Goal: Task Accomplishment & Management: Manage account settings

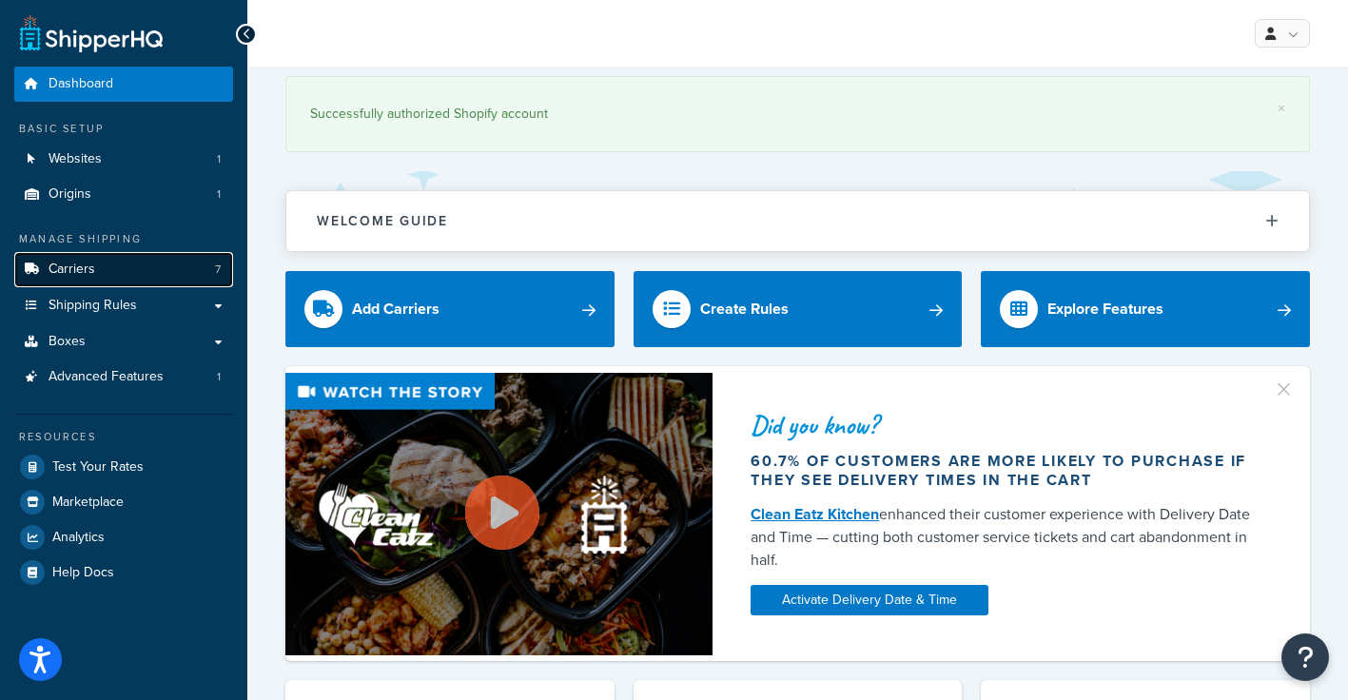
click at [74, 270] on span "Carriers" at bounding box center [72, 270] width 47 height 16
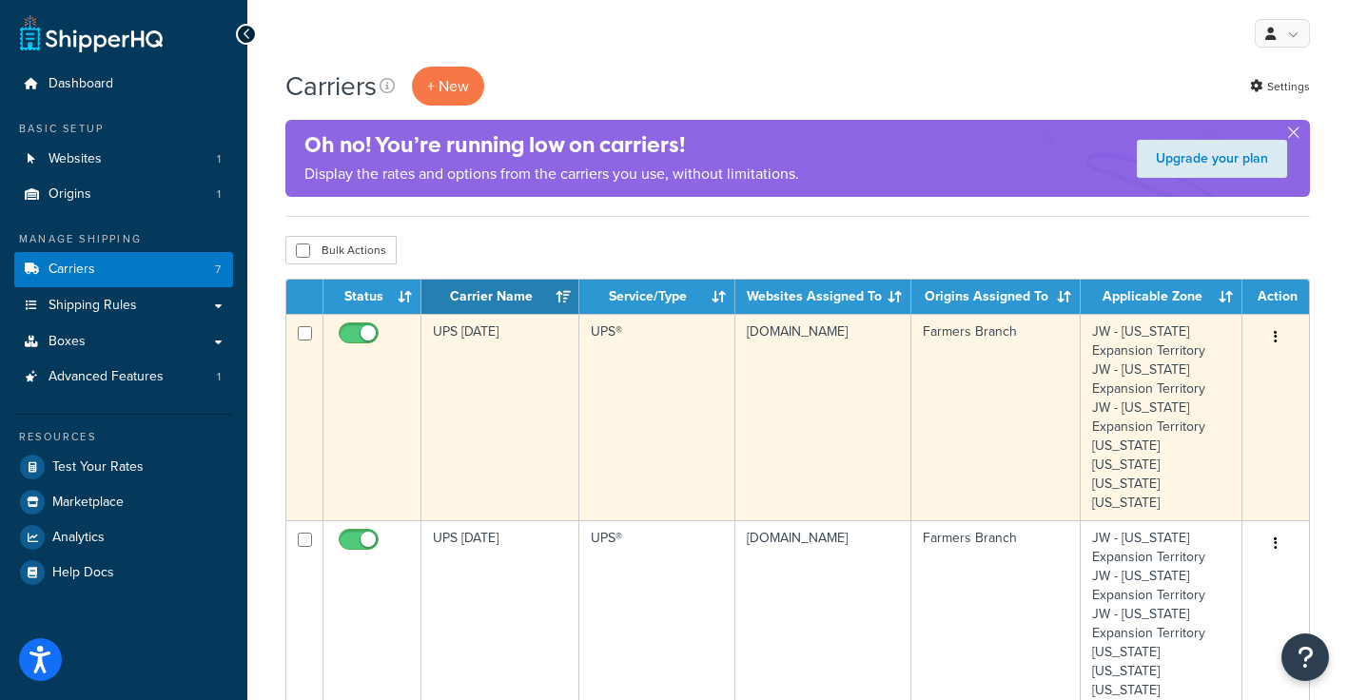
click at [1274, 335] on icon "button" at bounding box center [1276, 336] width 4 height 13
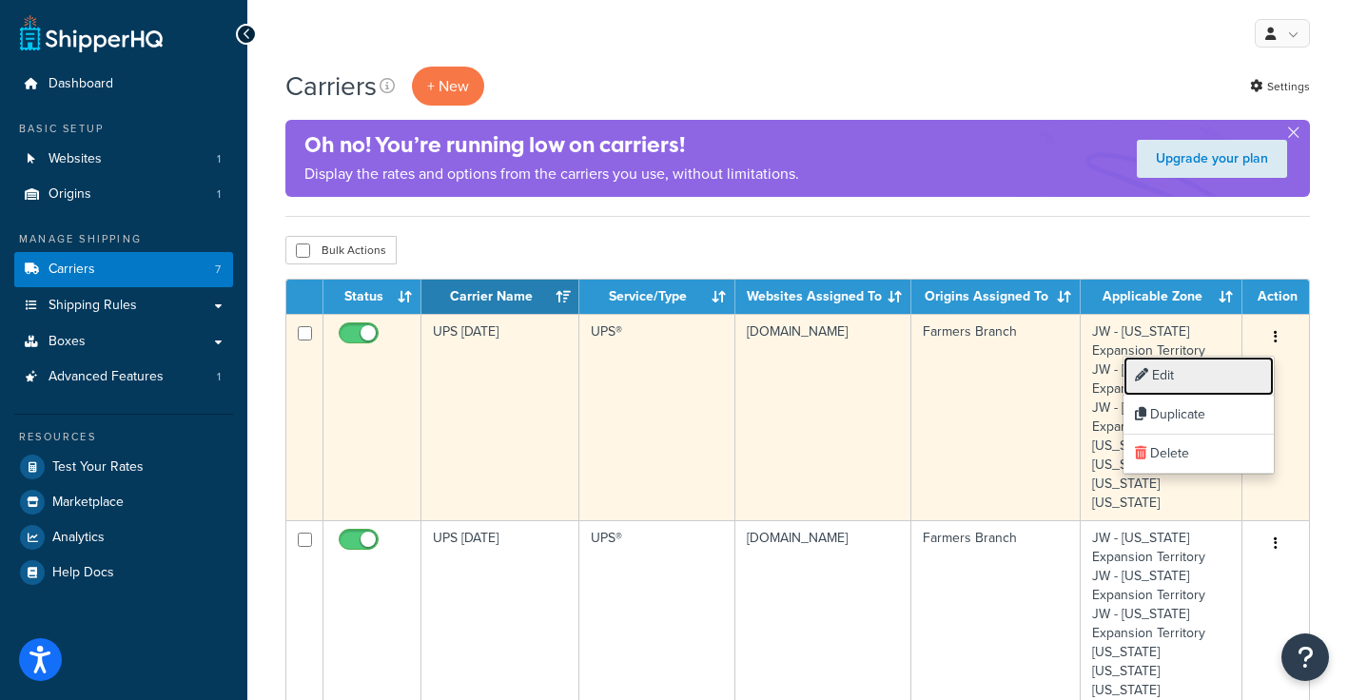
click at [1167, 374] on link "Edit" at bounding box center [1199, 376] width 150 height 39
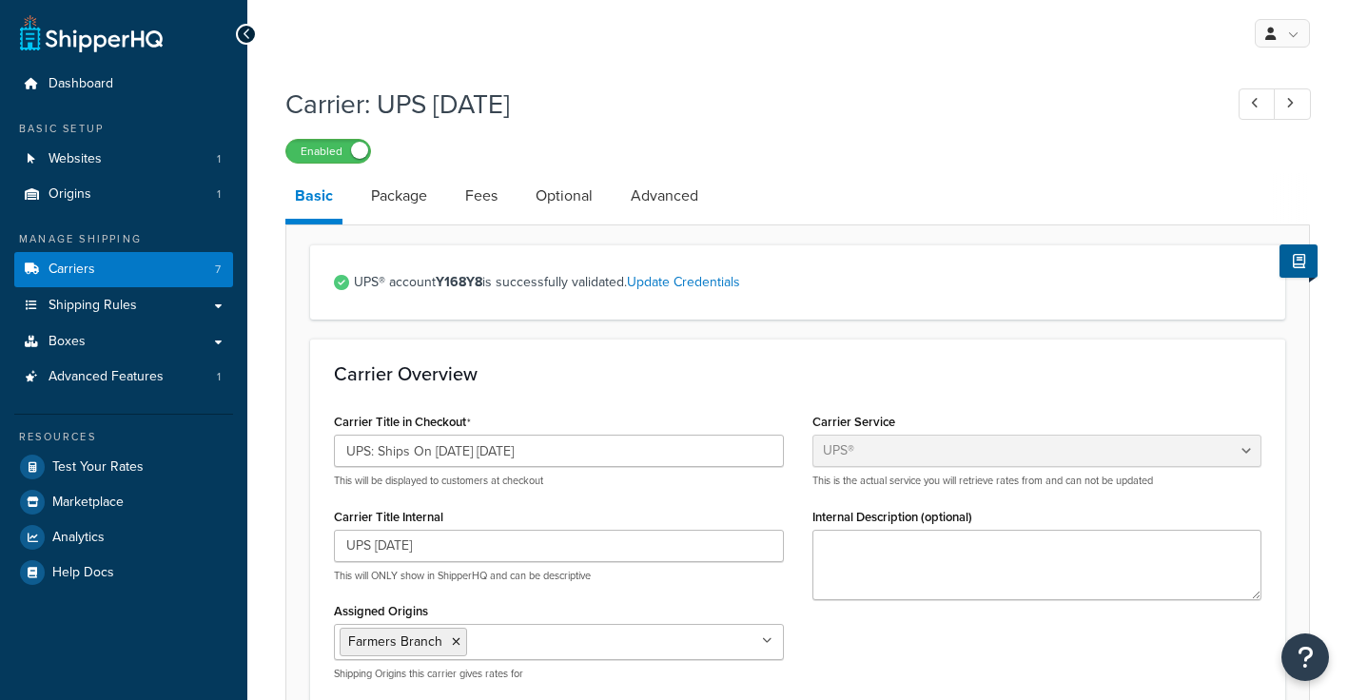
select select "ups"
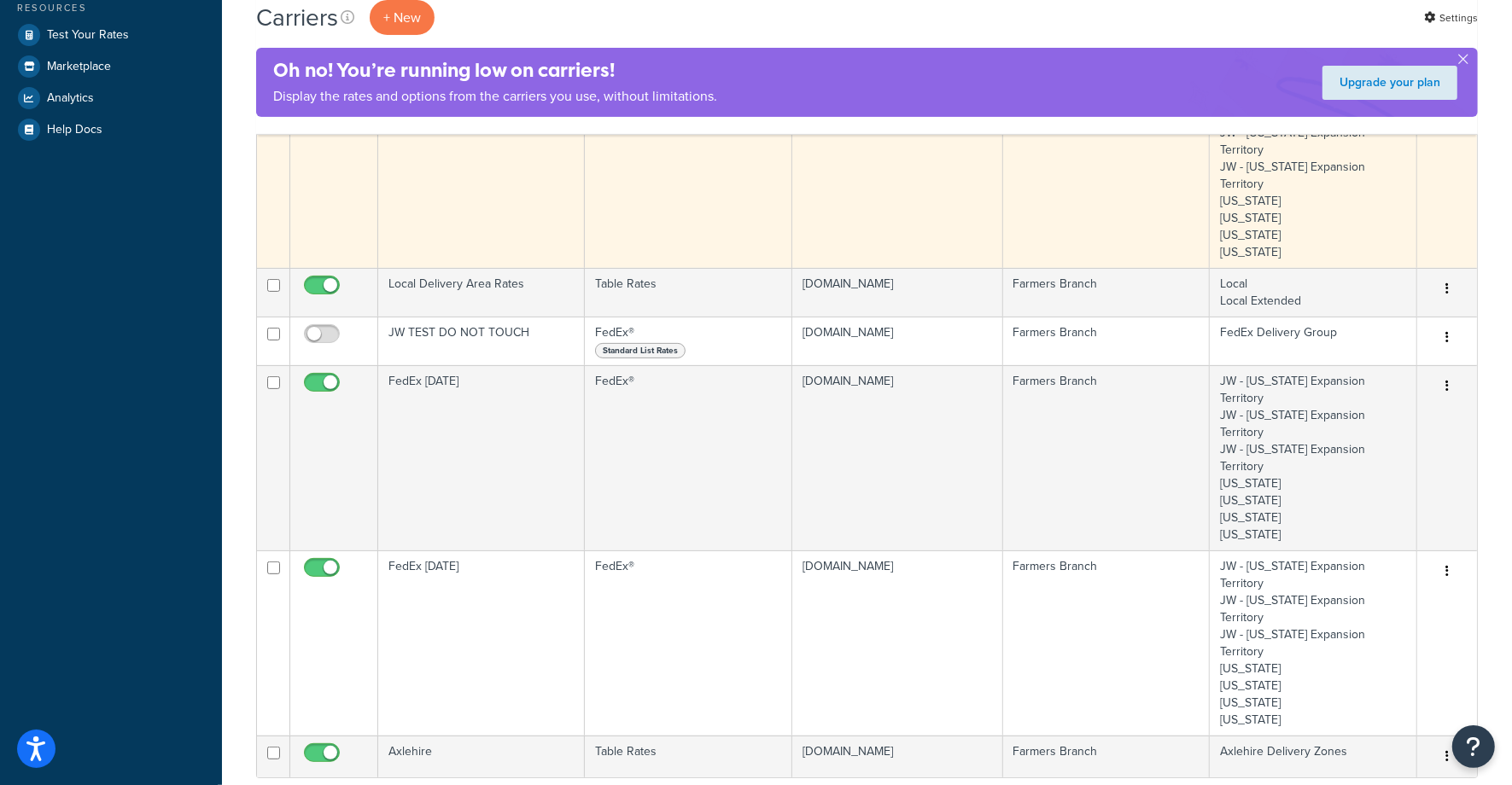
scroll to position [388, 0]
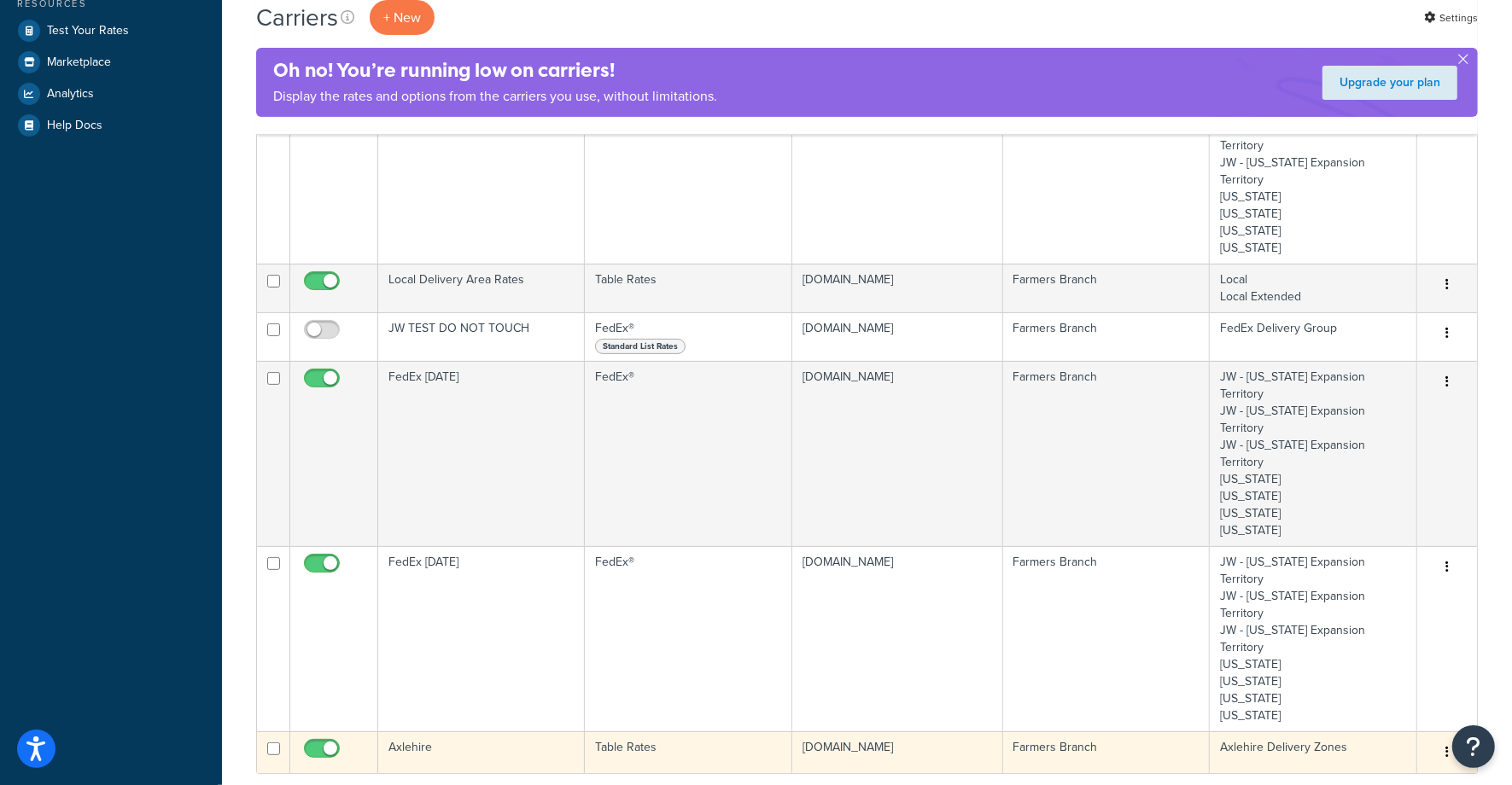
click at [1445, 739] on button "button" at bounding box center [1446, 753] width 24 height 27
click at [1345, 584] on link "Edit" at bounding box center [1377, 580] width 135 height 35
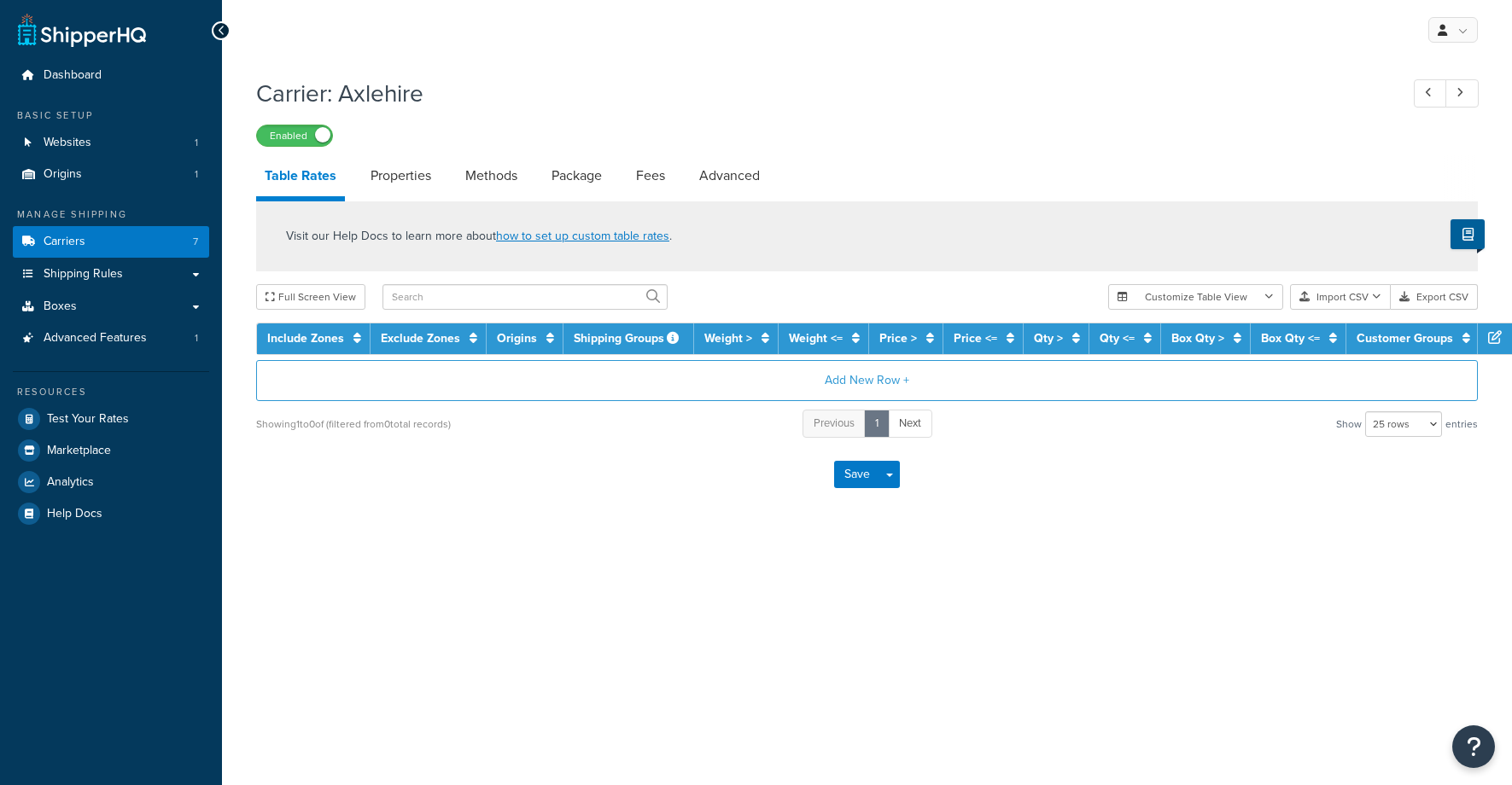
select select "25"
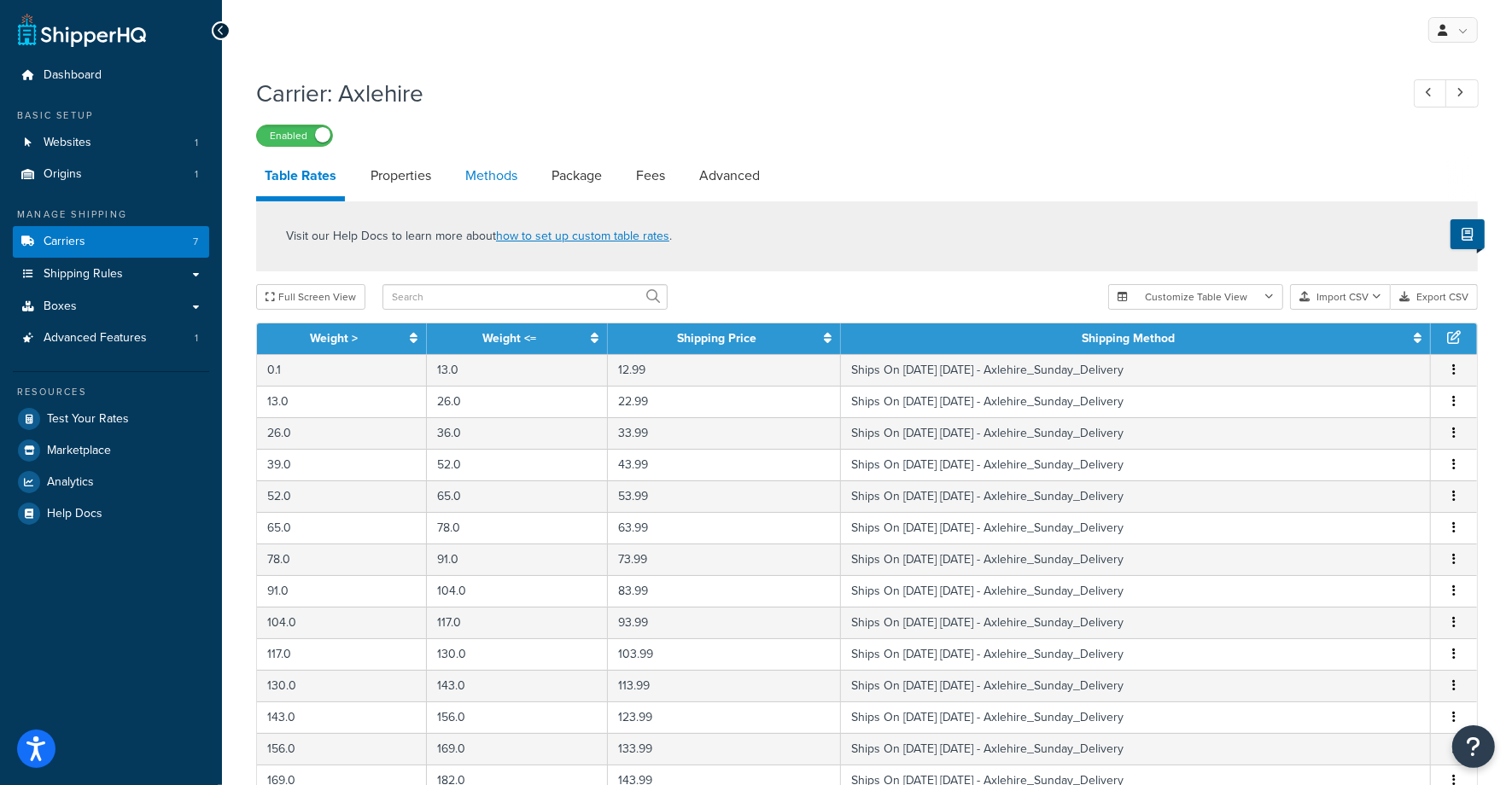
click at [486, 179] on link "Methods" at bounding box center [491, 176] width 69 height 41
select select "25"
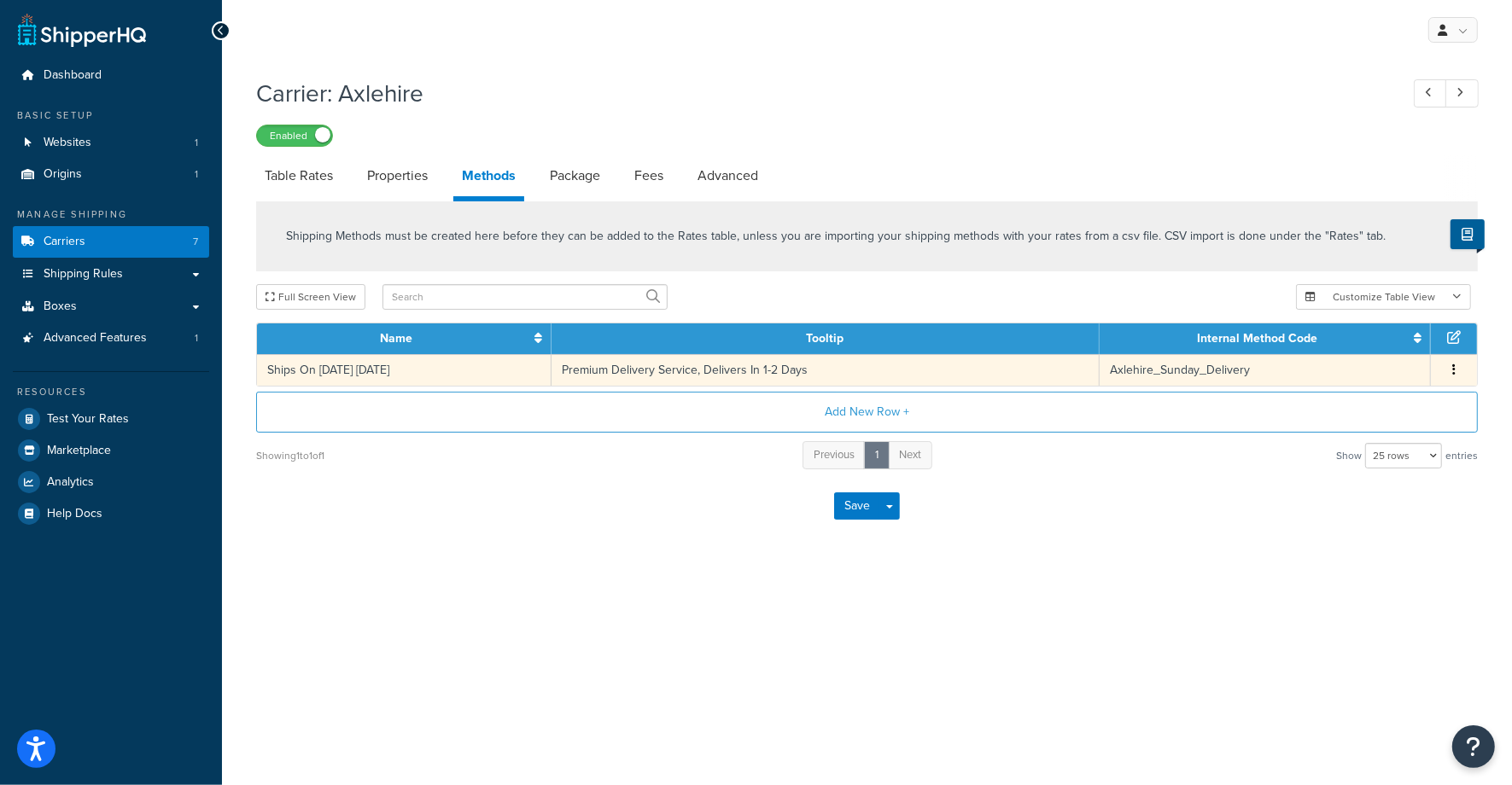
click at [1455, 373] on icon "button" at bounding box center [1454, 369] width 4 height 12
click at [1338, 353] on div "Edit" at bounding box center [1368, 354] width 121 height 35
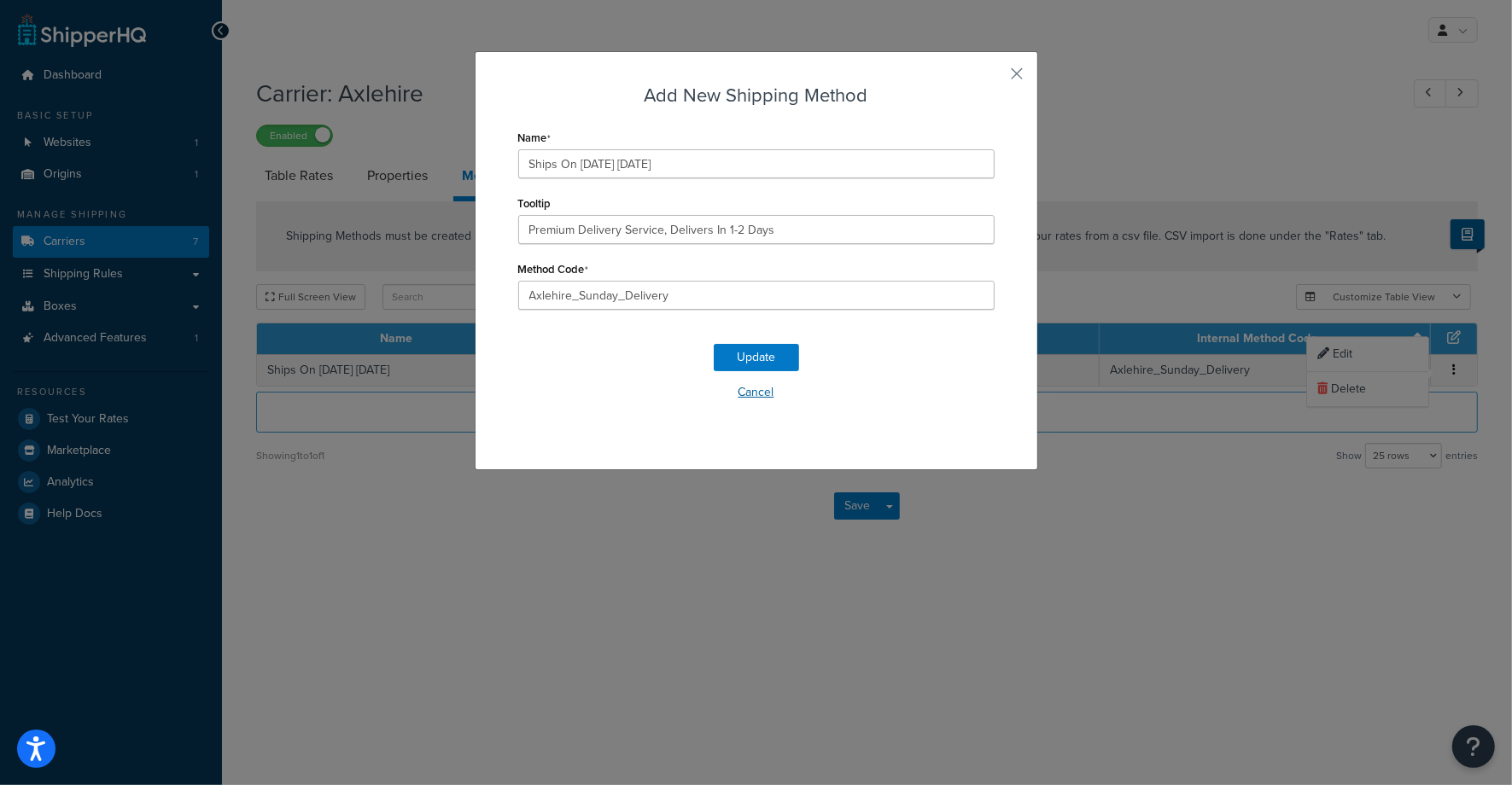
click at [747, 393] on button "Cancel" at bounding box center [756, 392] width 476 height 26
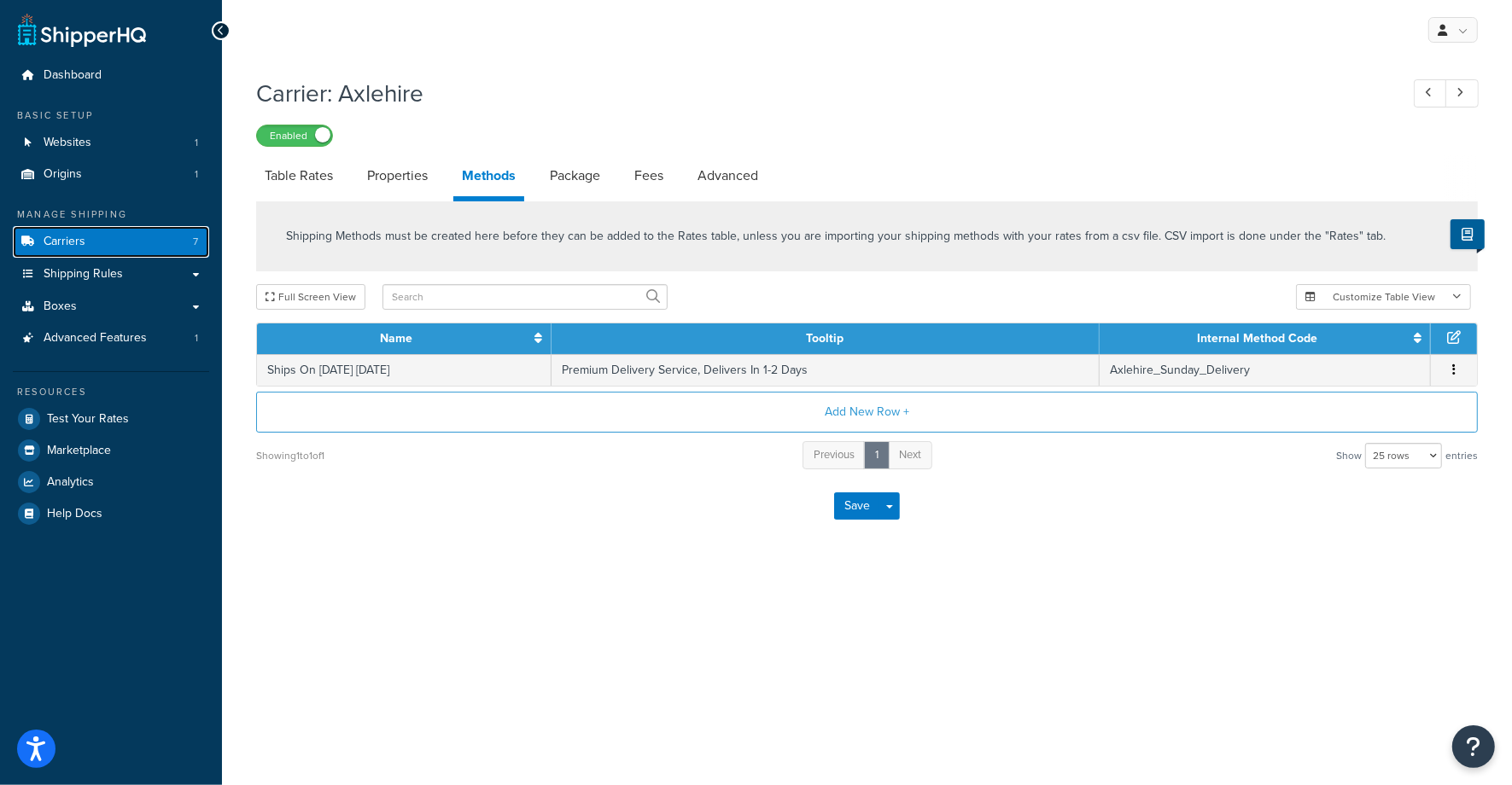
click at [55, 244] on span "Carriers" at bounding box center [65, 242] width 42 height 14
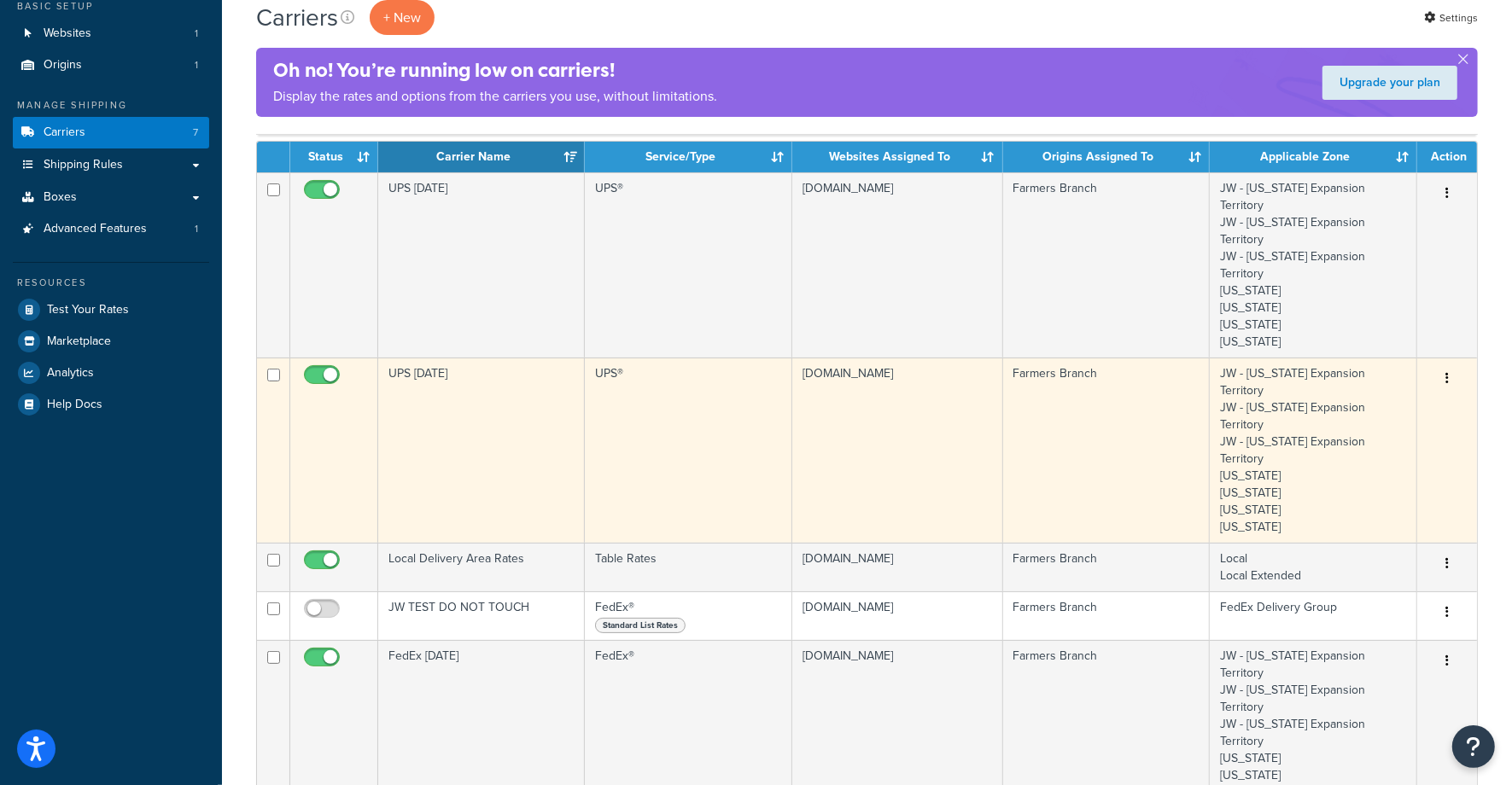
scroll to position [126, 0]
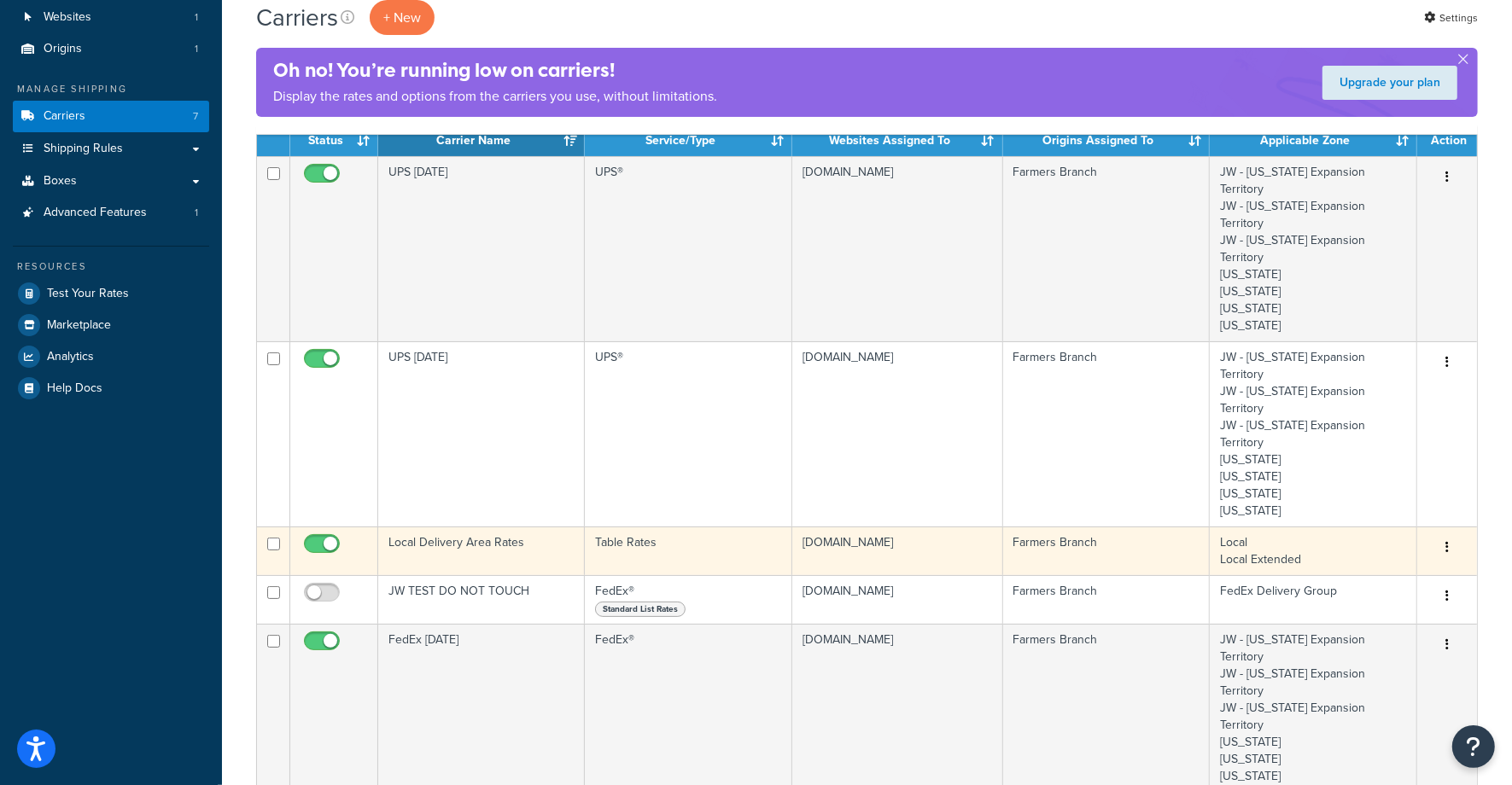
click at [1445, 535] on button "button" at bounding box center [1446, 548] width 24 height 27
click at [1343, 476] on link "Edit" at bounding box center [1377, 478] width 135 height 35
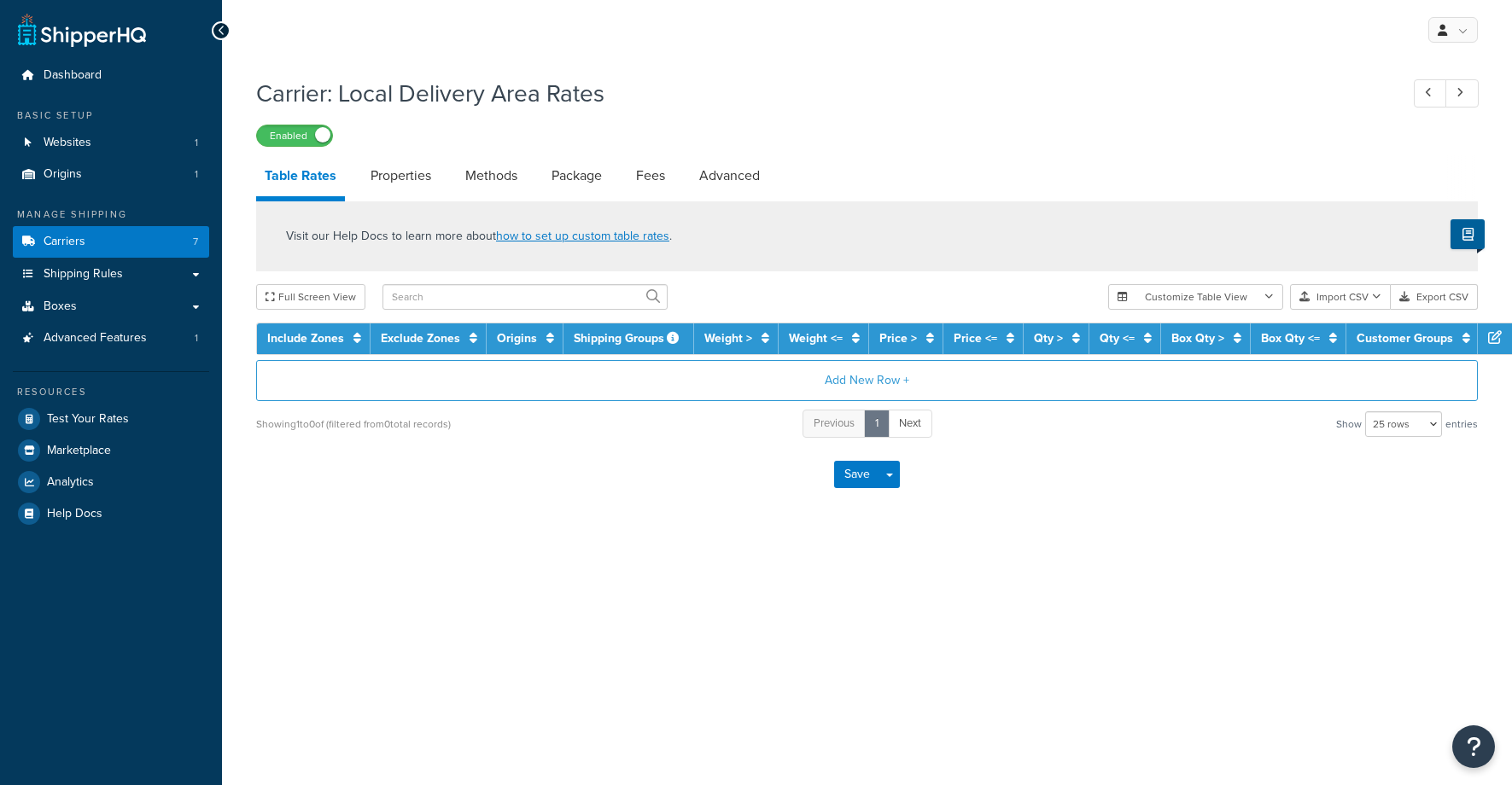
select select "25"
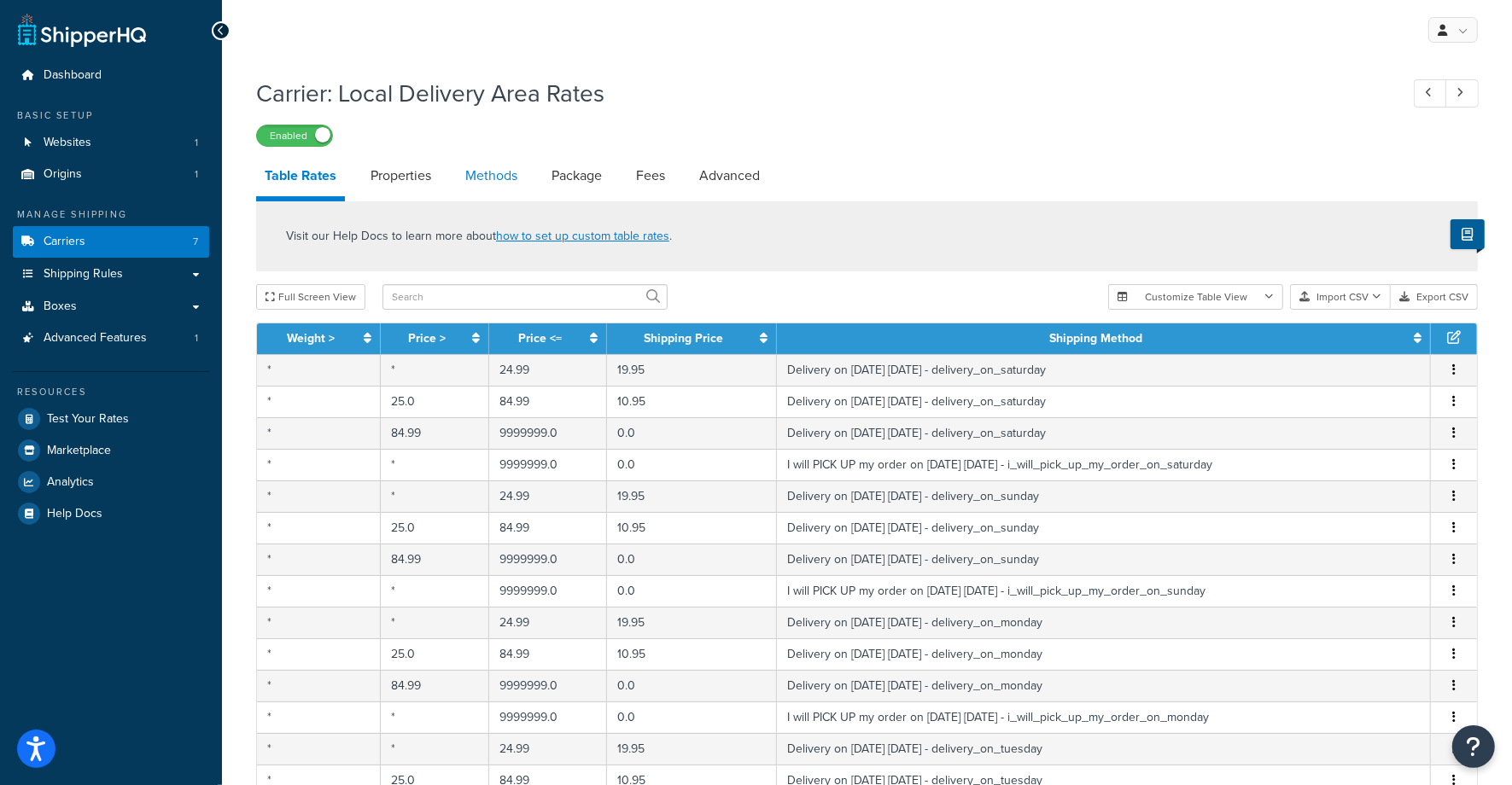
click at [488, 171] on link "Methods" at bounding box center [491, 176] width 69 height 41
select select "25"
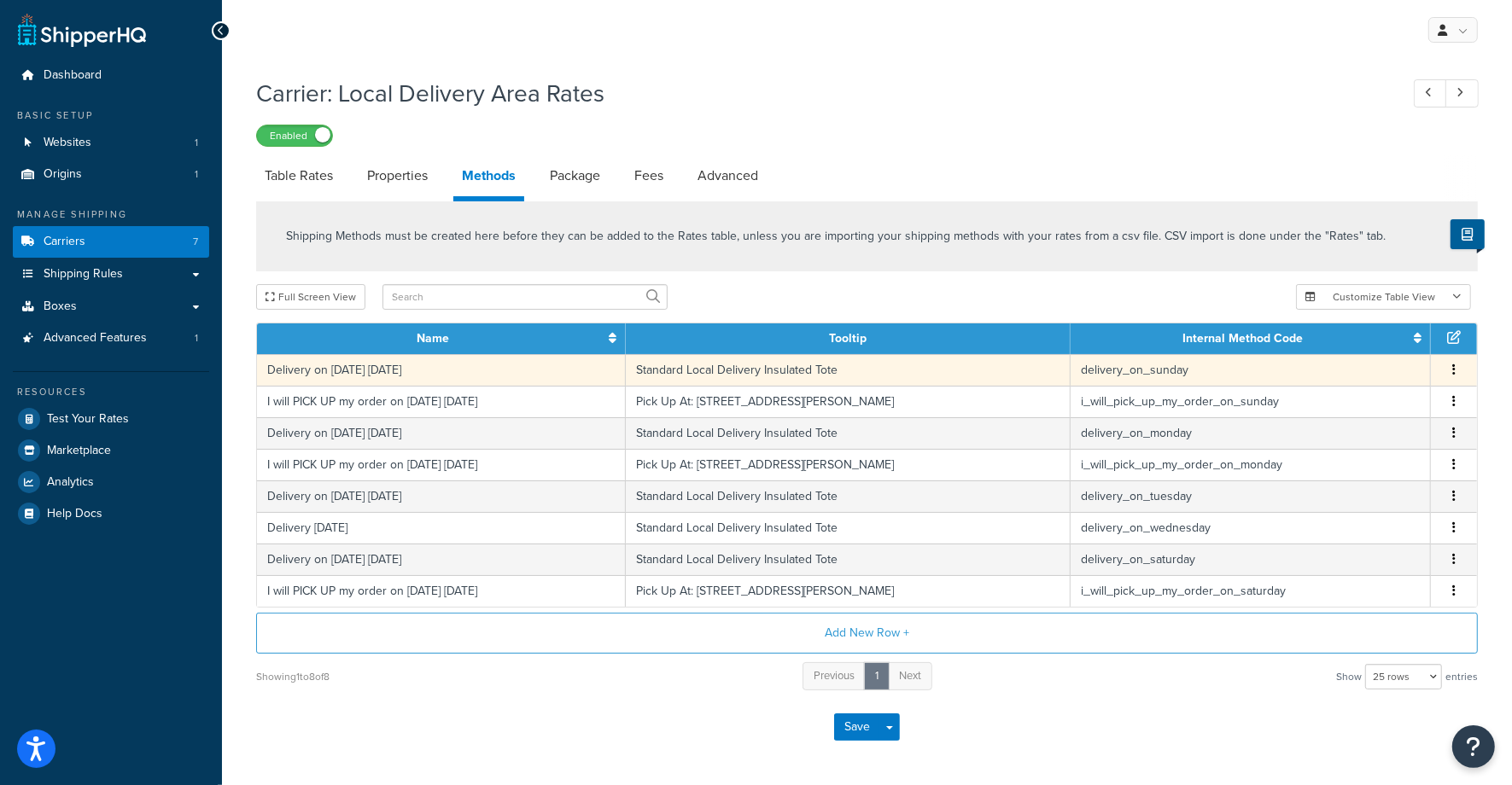
click at [1454, 372] on icon "button" at bounding box center [1454, 369] width 4 height 12
click at [1342, 353] on div "Edit" at bounding box center [1368, 354] width 121 height 35
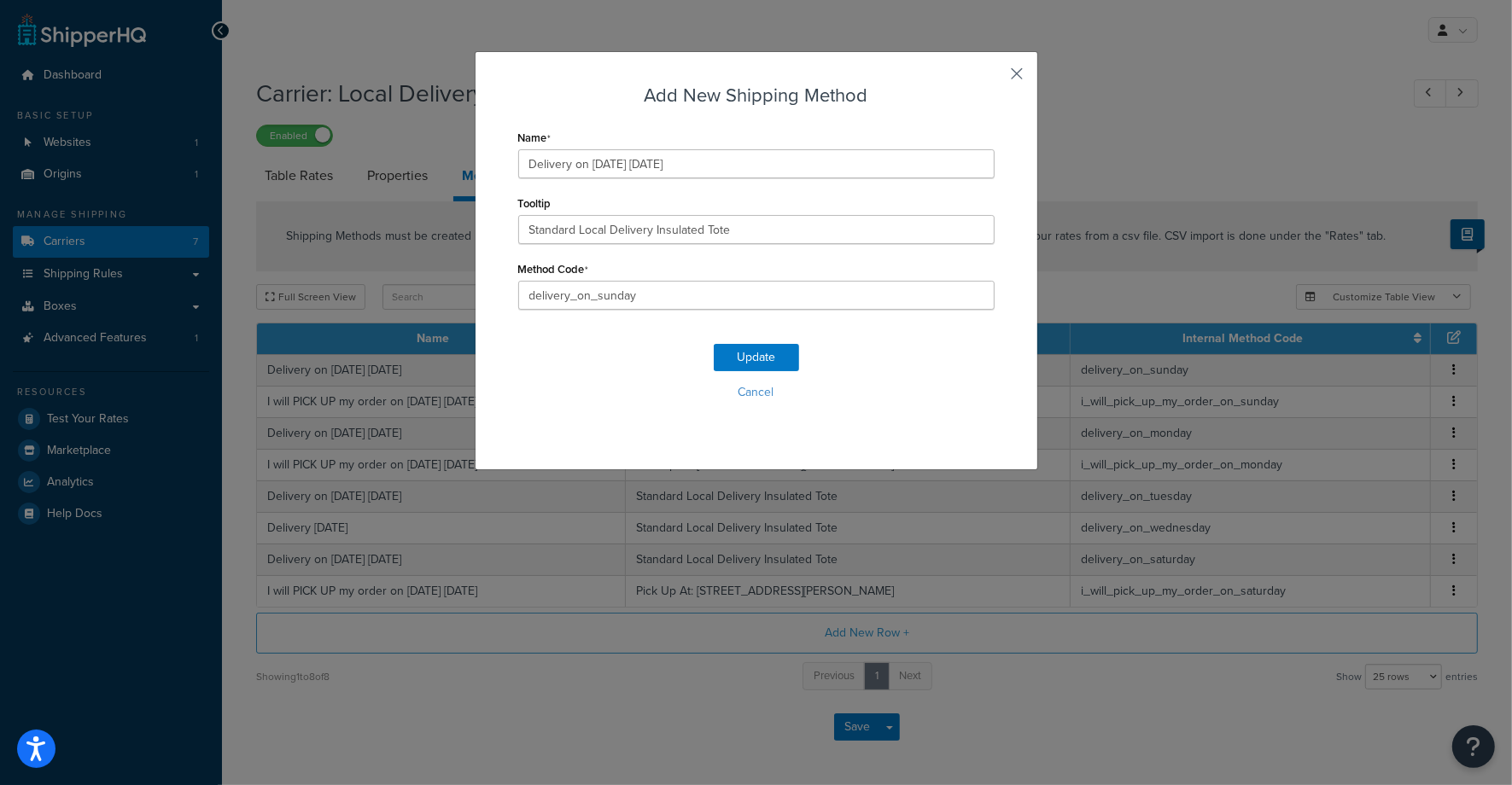
click at [994, 78] on button "button" at bounding box center [992, 80] width 4 height 4
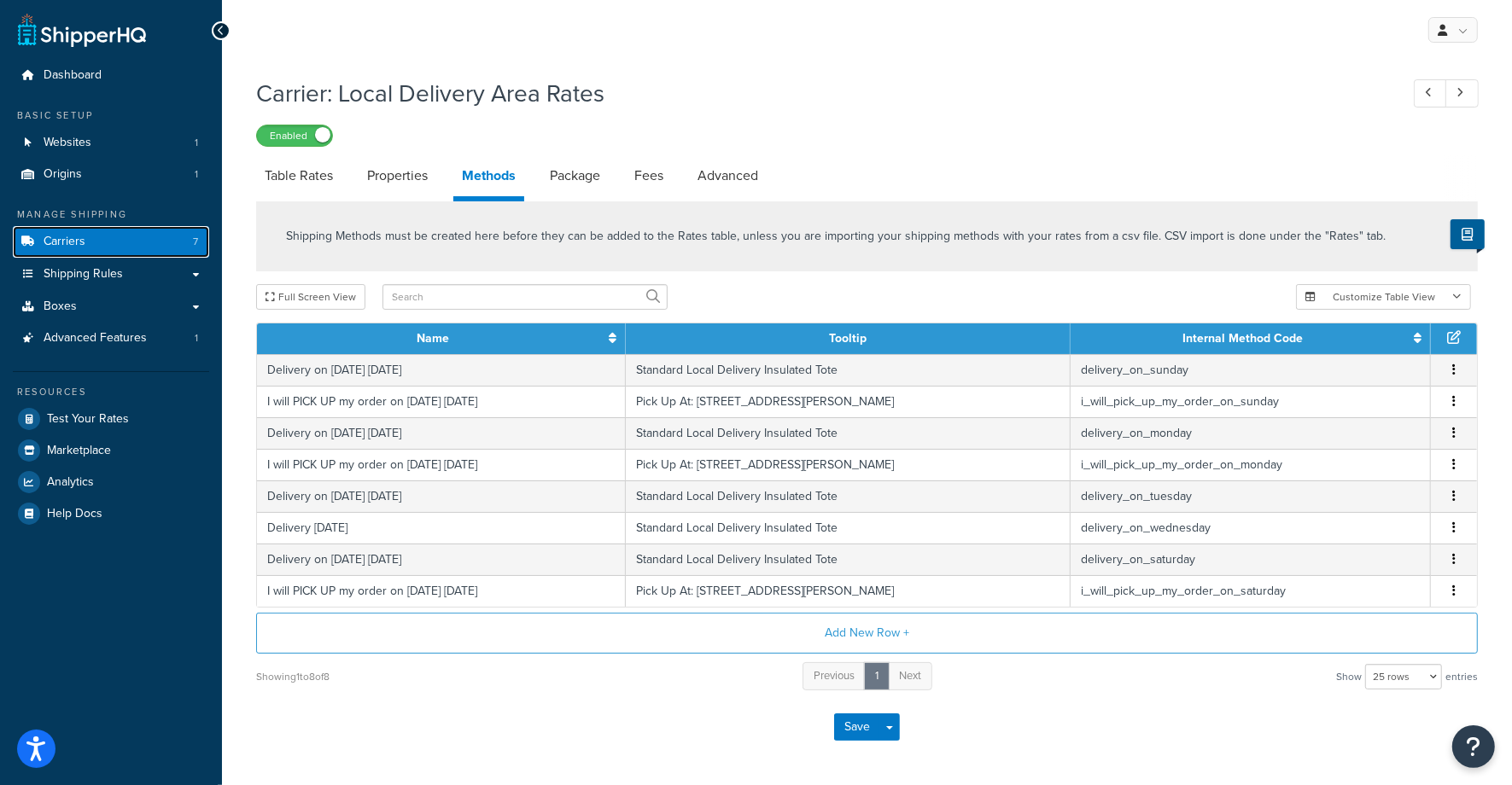
click at [82, 240] on span "Carriers" at bounding box center [65, 242] width 42 height 14
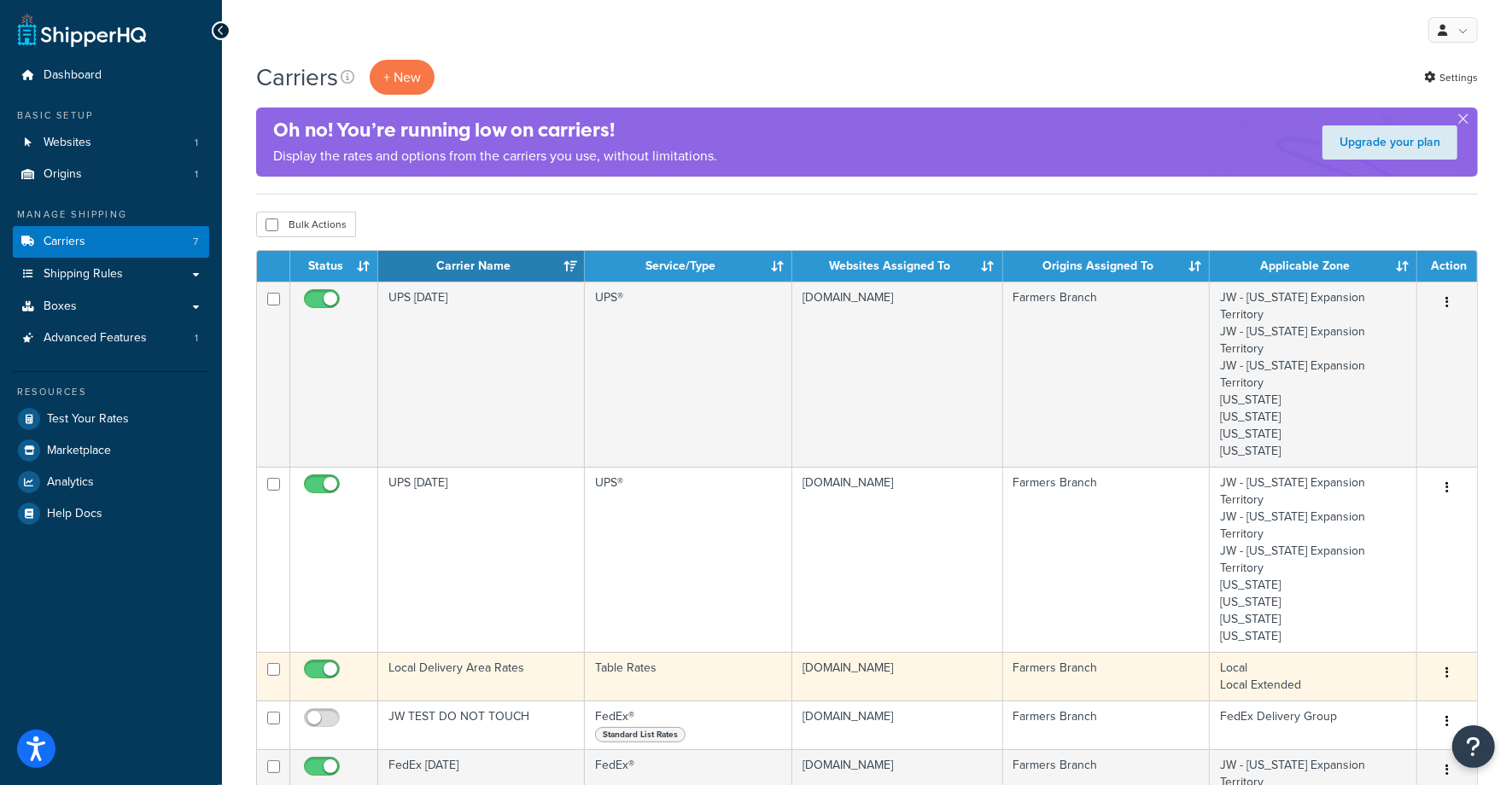
click at [1450, 659] on button "button" at bounding box center [1446, 673] width 24 height 27
click at [1353, 602] on link "Edit" at bounding box center [1377, 604] width 135 height 35
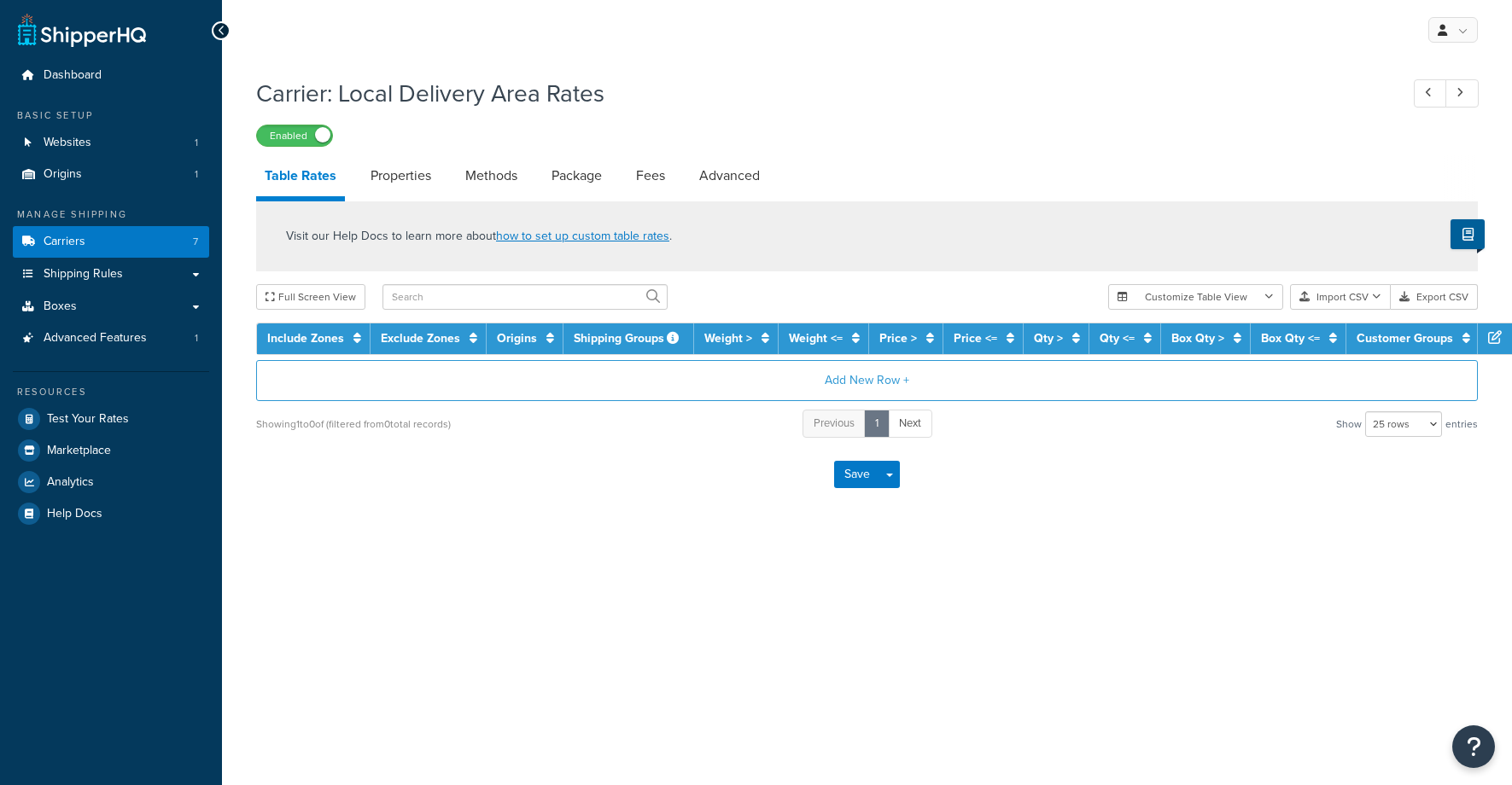
select select "25"
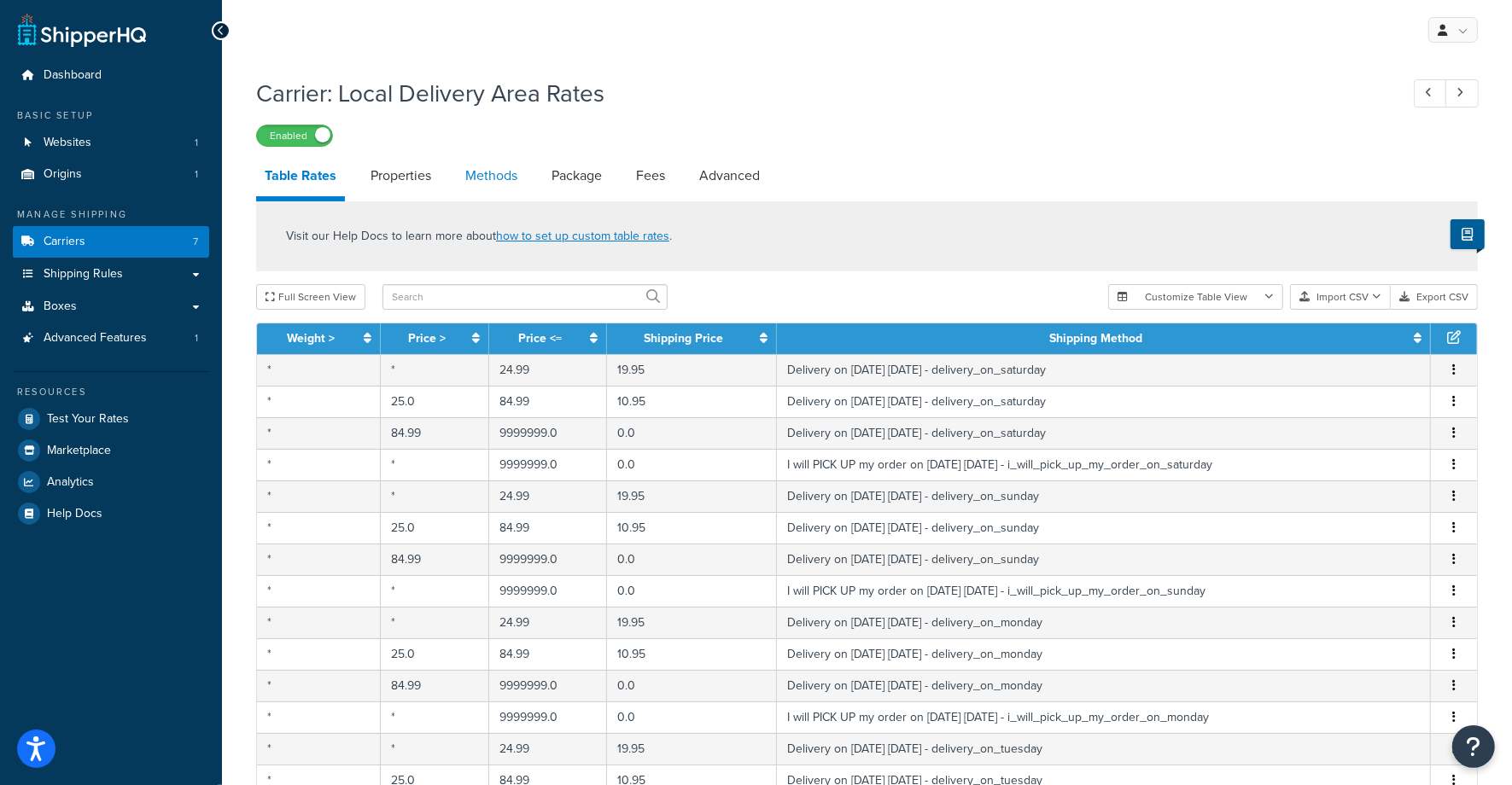
click at [494, 179] on link "Methods" at bounding box center [491, 176] width 69 height 41
select select "25"
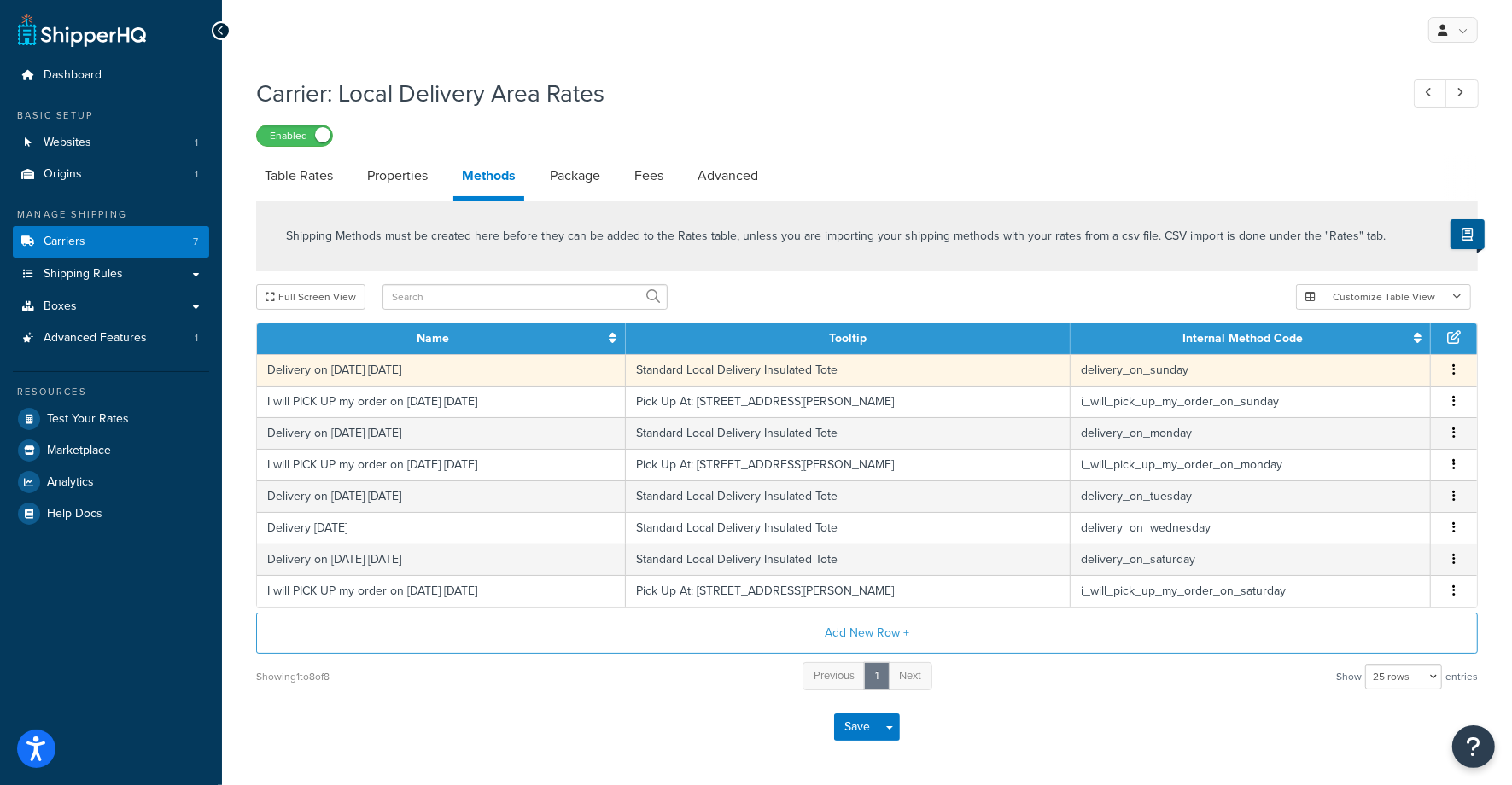
click at [1457, 372] on button "button" at bounding box center [1454, 370] width 13 height 19
click at [1342, 356] on div "Edit" at bounding box center [1368, 354] width 121 height 35
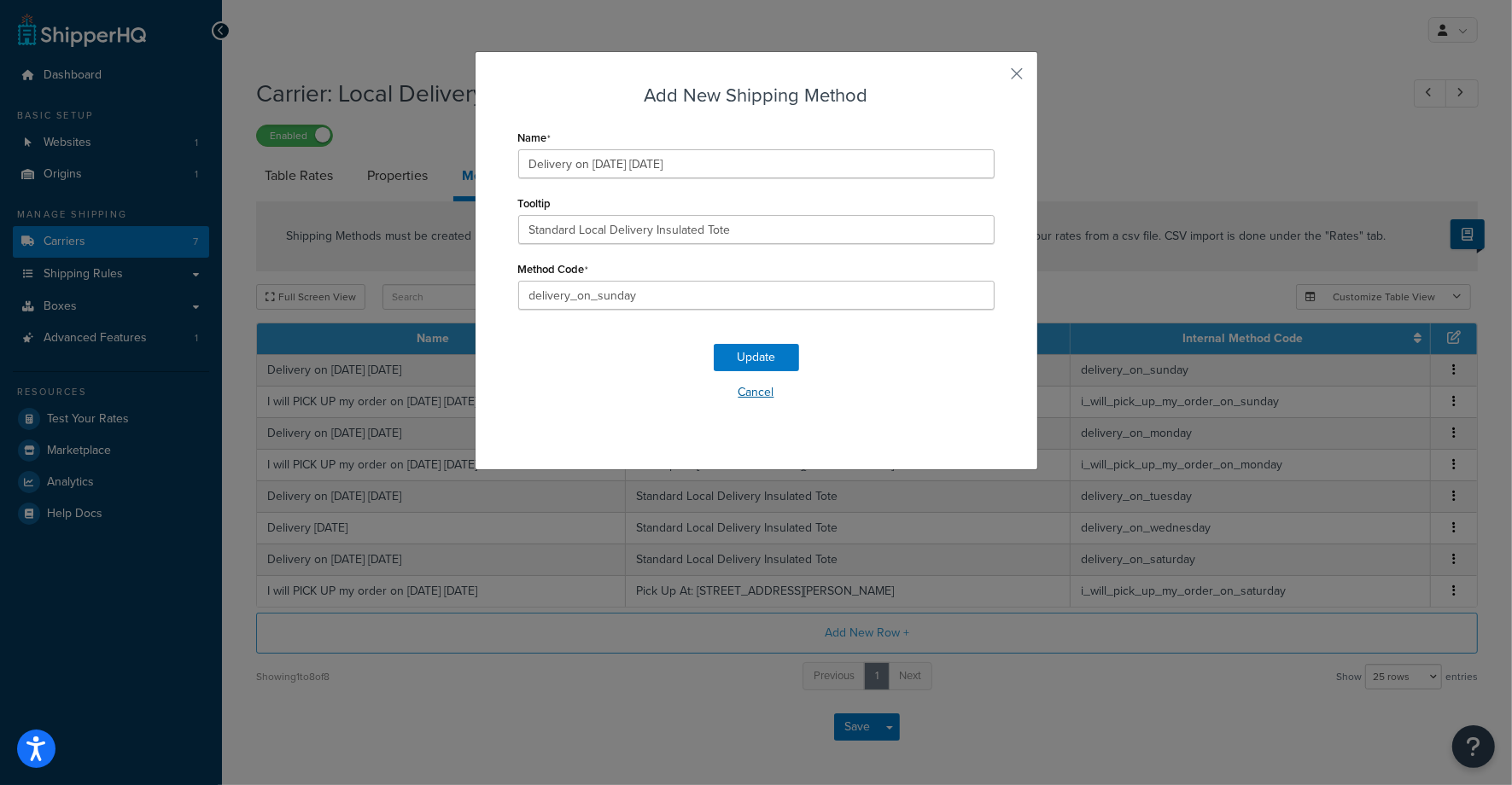
click at [751, 387] on button "Cancel" at bounding box center [756, 392] width 476 height 26
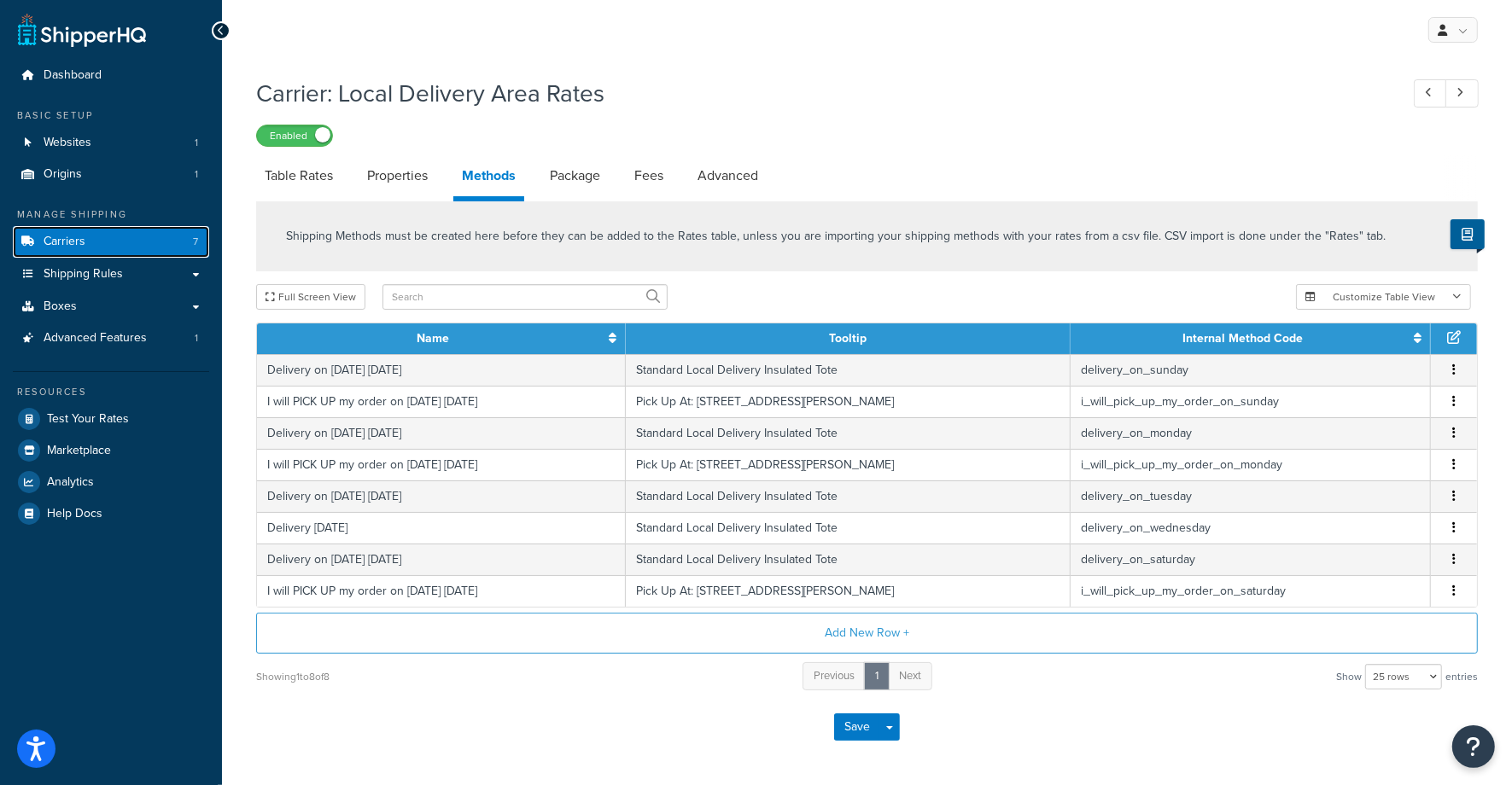
click at [73, 241] on span "Carriers" at bounding box center [65, 242] width 42 height 14
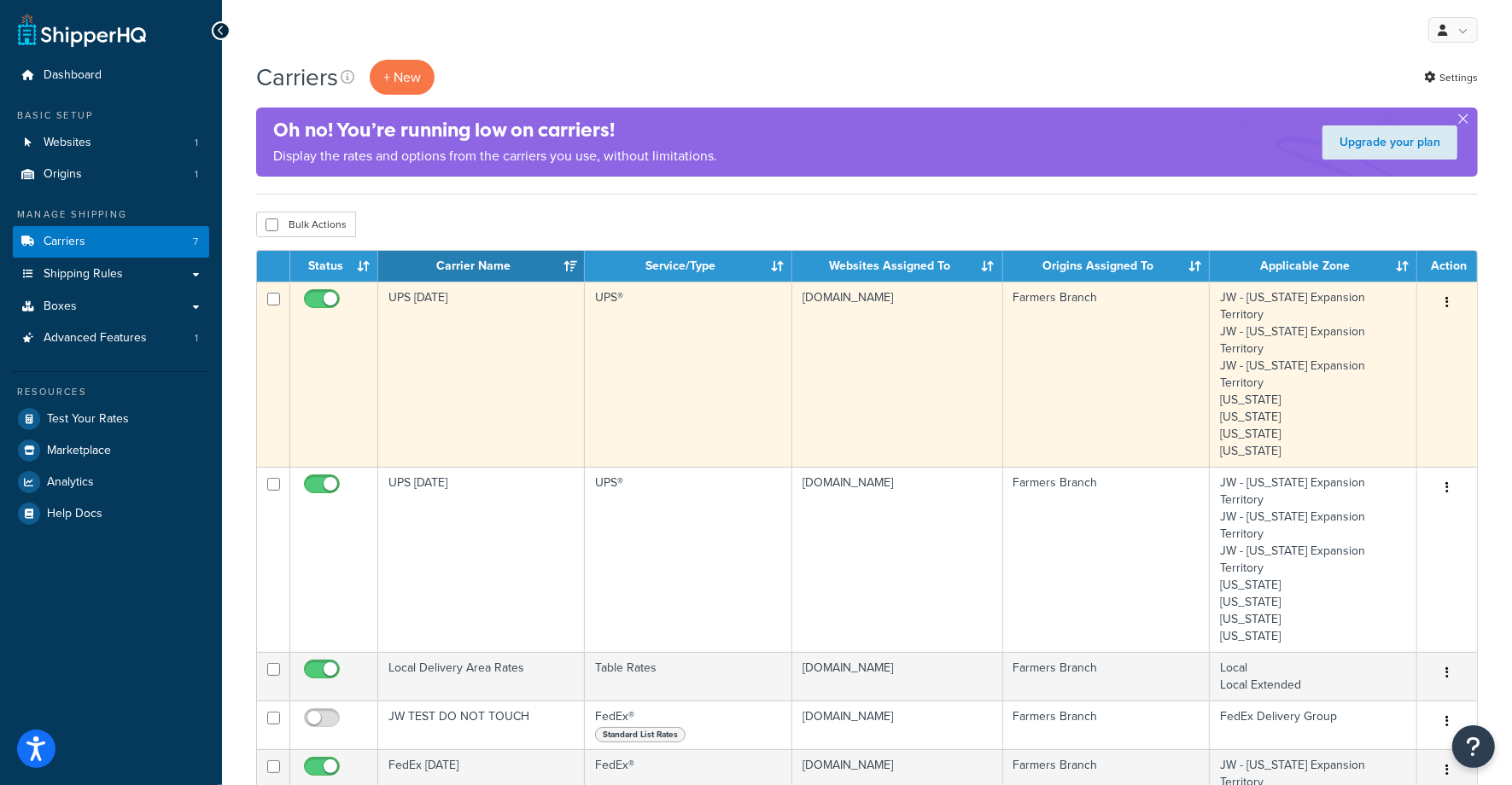
click at [1447, 304] on icon "button" at bounding box center [1447, 301] width 4 height 12
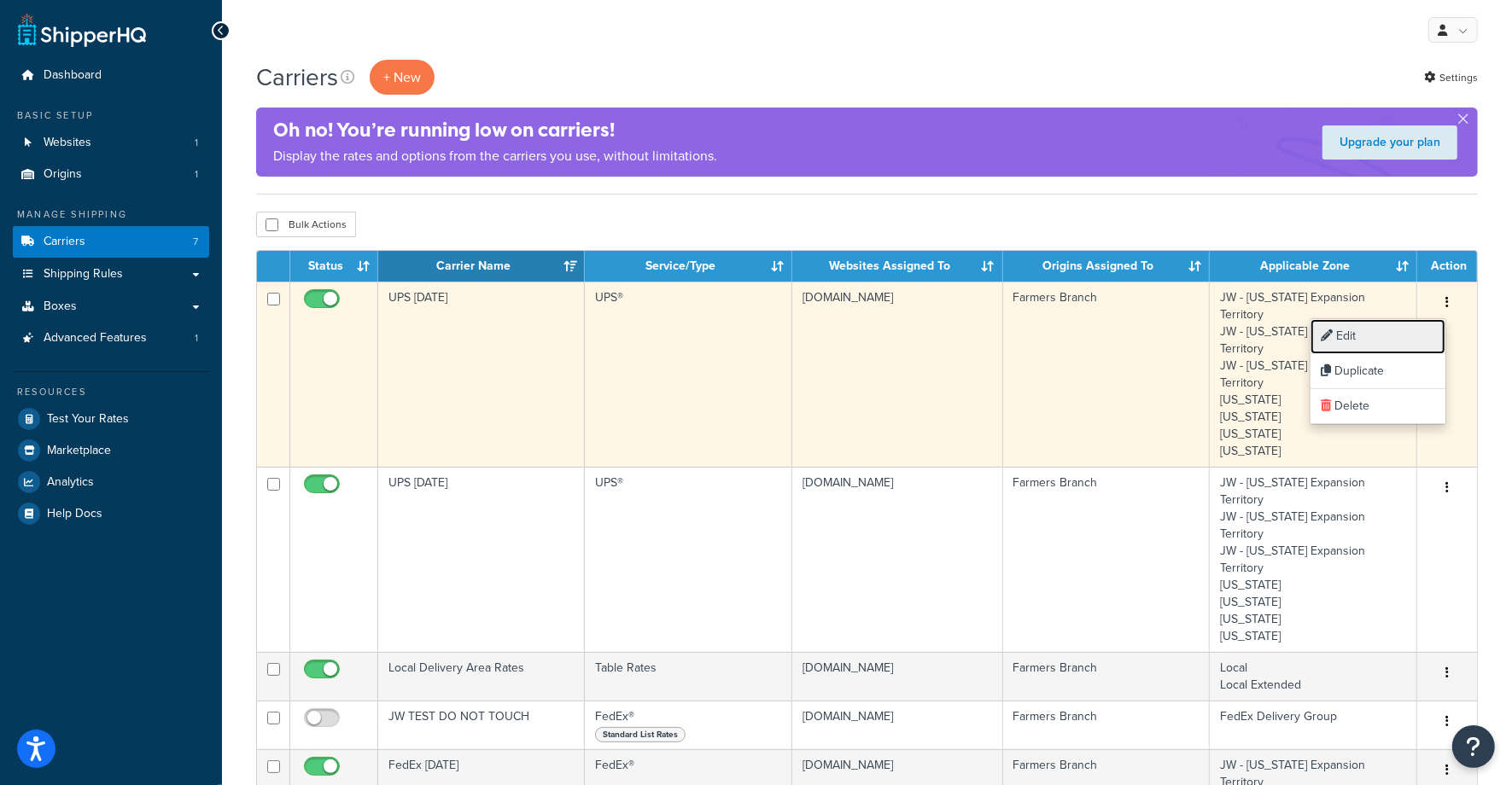
click at [1342, 338] on link "Edit" at bounding box center [1377, 336] width 135 height 35
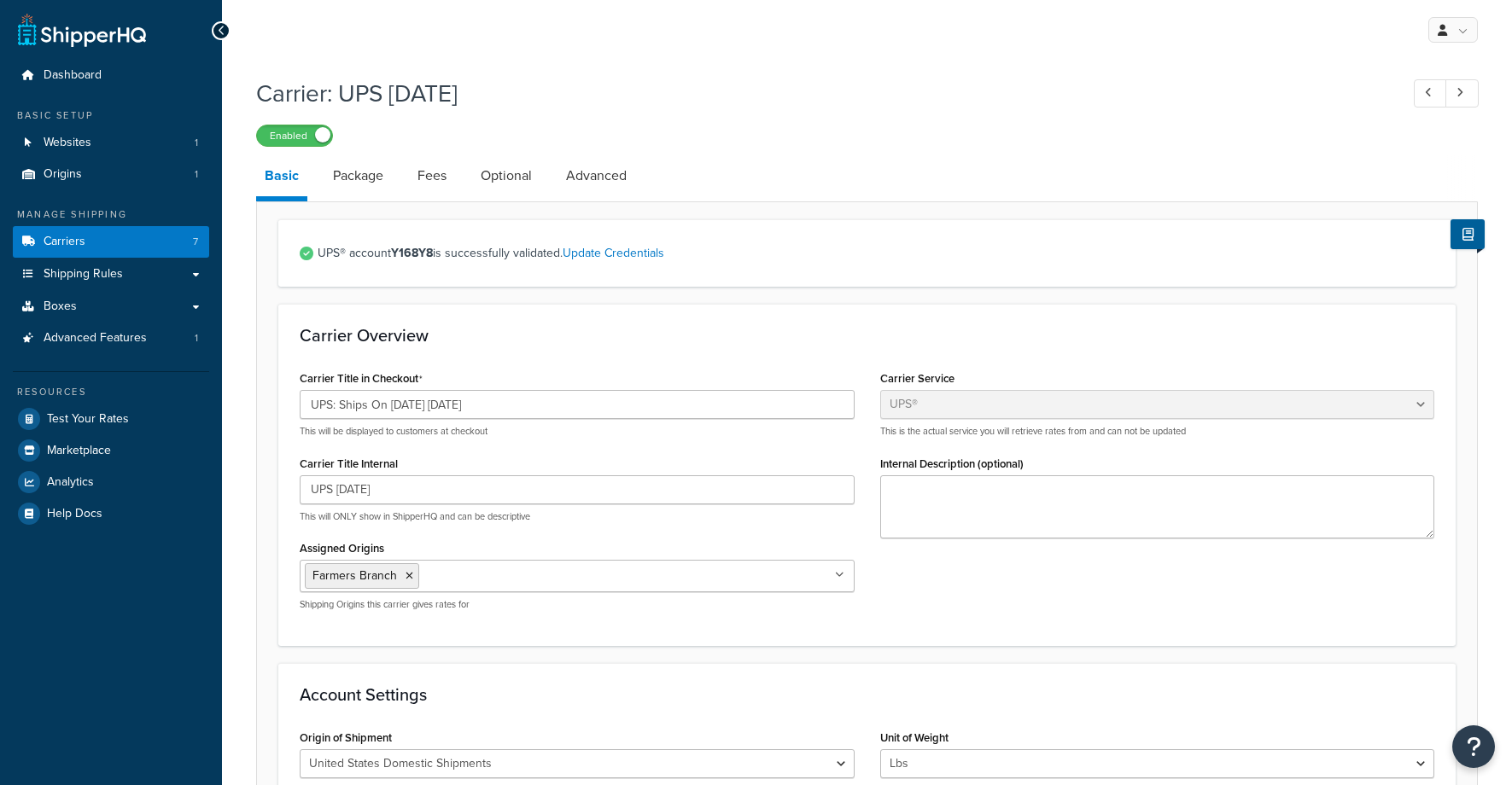
select select "ups"
click at [418, 406] on input "UPS: Ships On [DATE] [DATE]" at bounding box center [577, 405] width 555 height 29
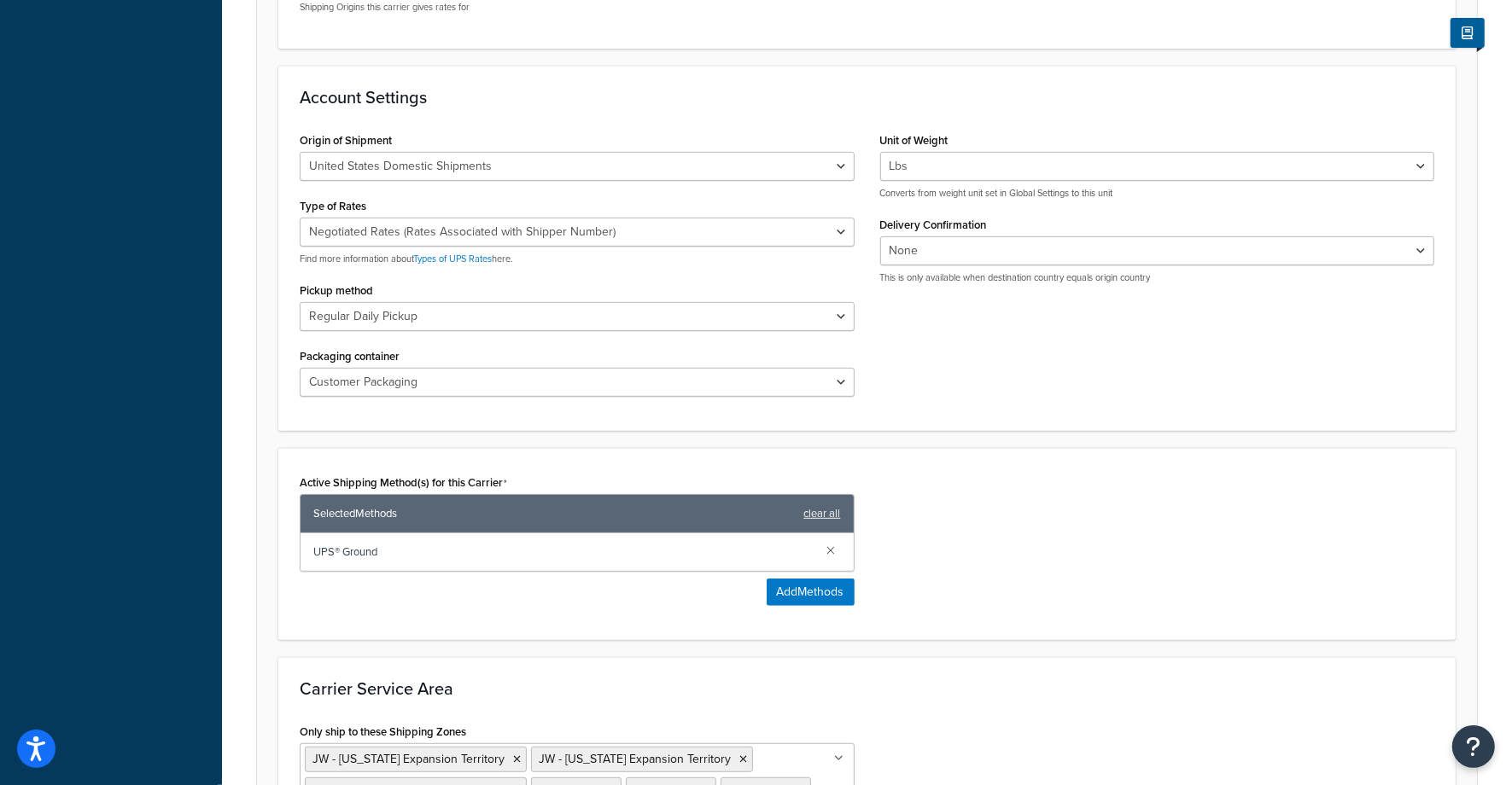
scroll to position [867, 0]
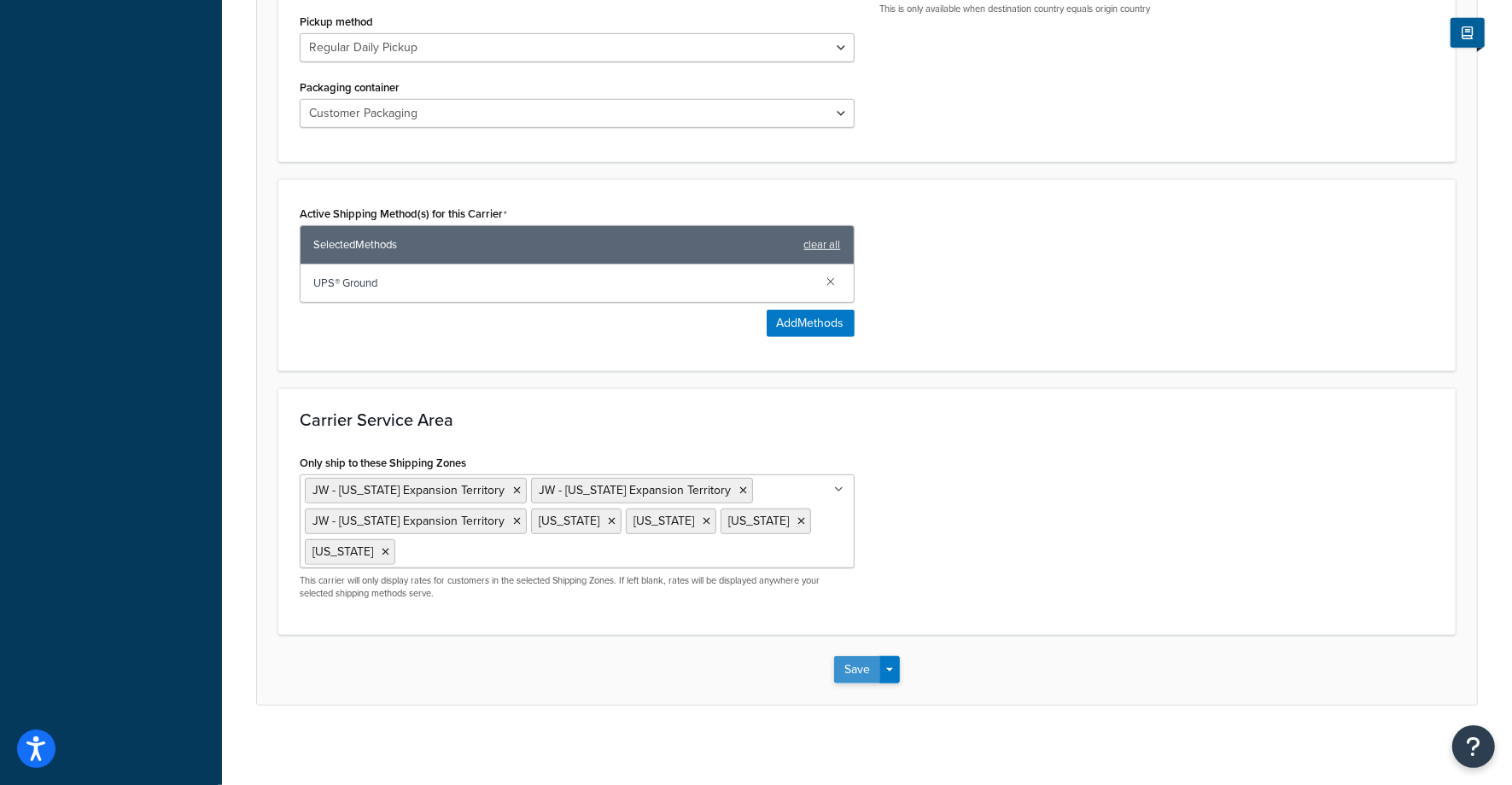
click at [856, 669] on button "Save" at bounding box center [857, 670] width 46 height 27
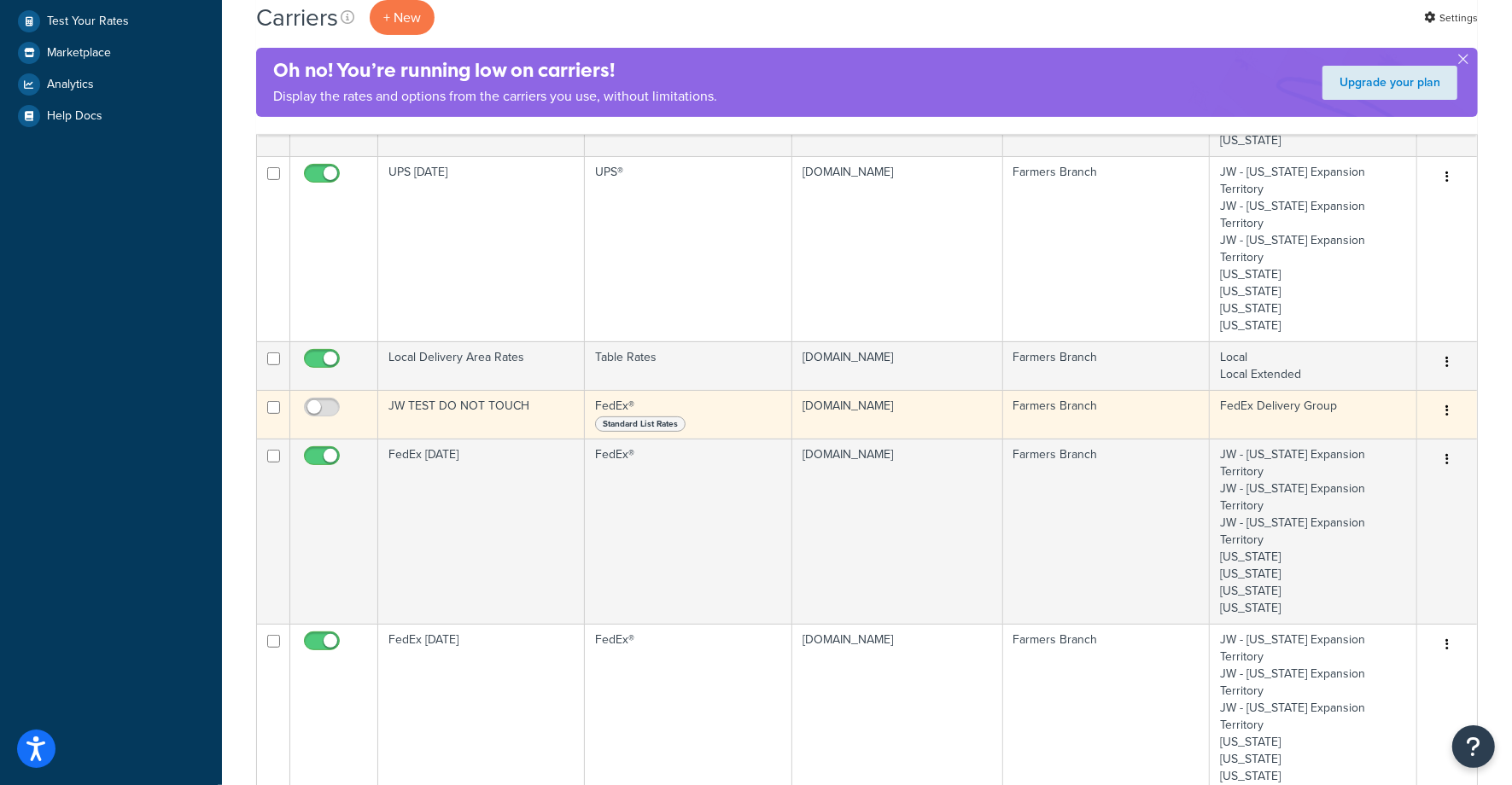
scroll to position [402, 0]
